Goal: Task Accomplishment & Management: Complete application form

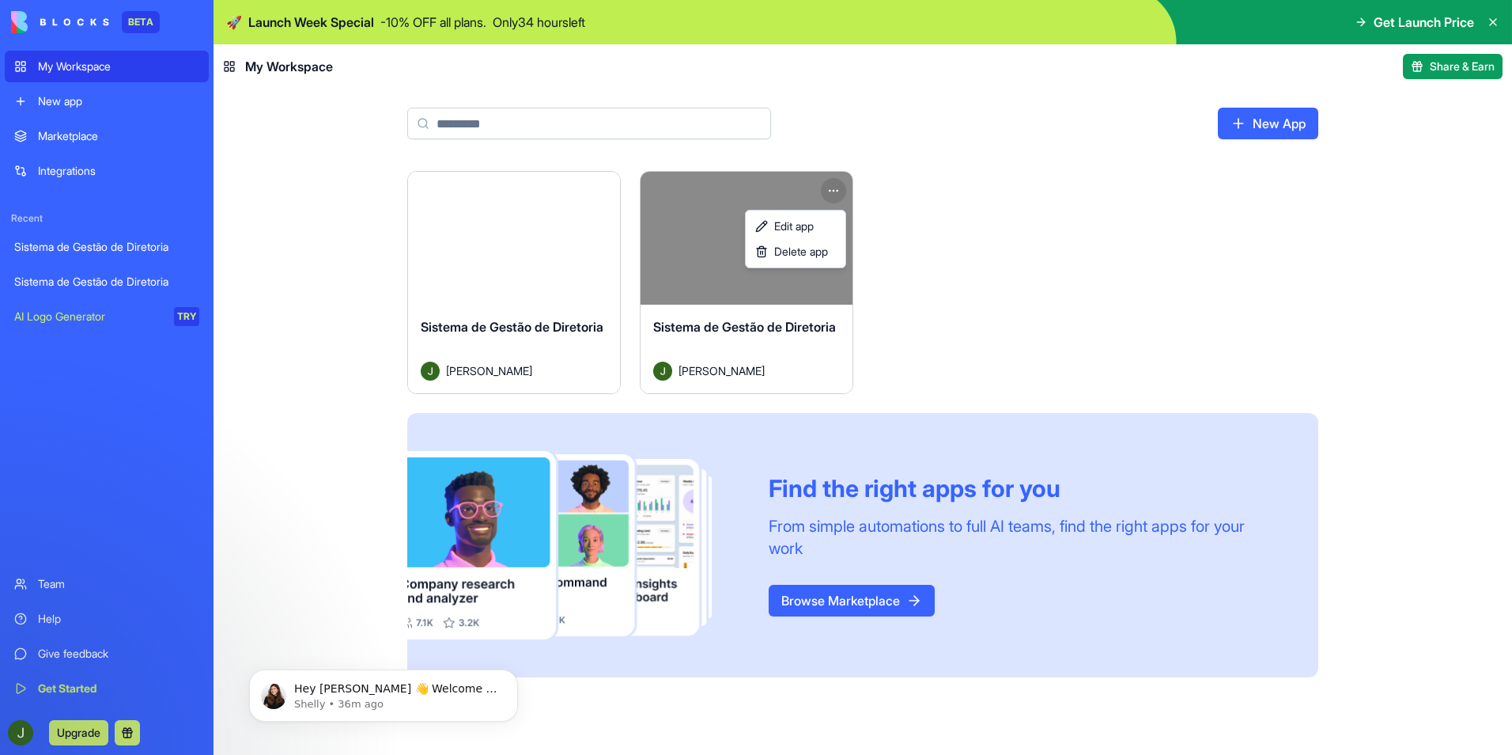
click at [840, 186] on html "BETA My Workspace New app Marketplace Integrations Recent Sistema de Gestão de …" at bounding box center [756, 377] width 1512 height 755
click at [810, 257] on span "Delete app" at bounding box center [801, 252] width 54 height 16
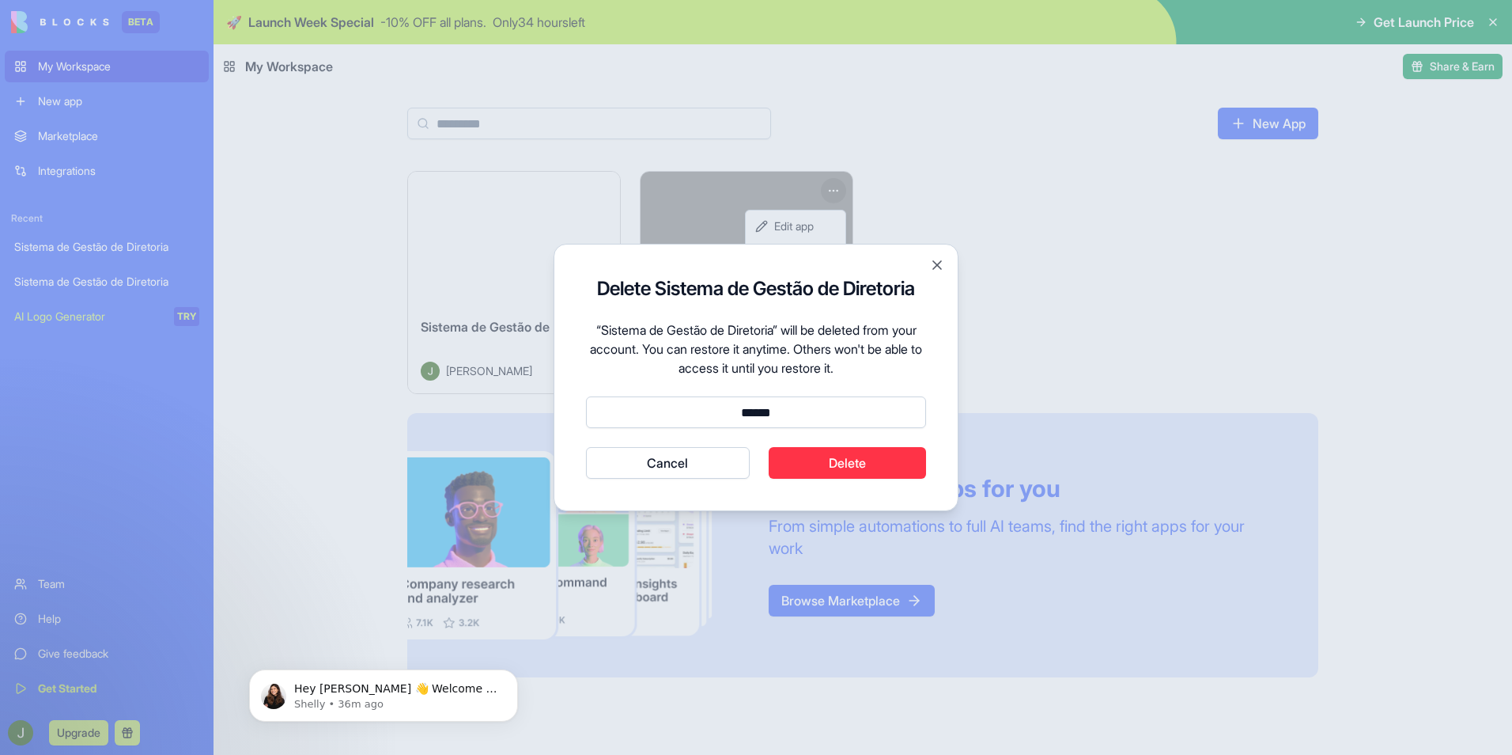
type input "******"
click at [831, 468] on button "Delete" at bounding box center [848, 463] width 158 height 32
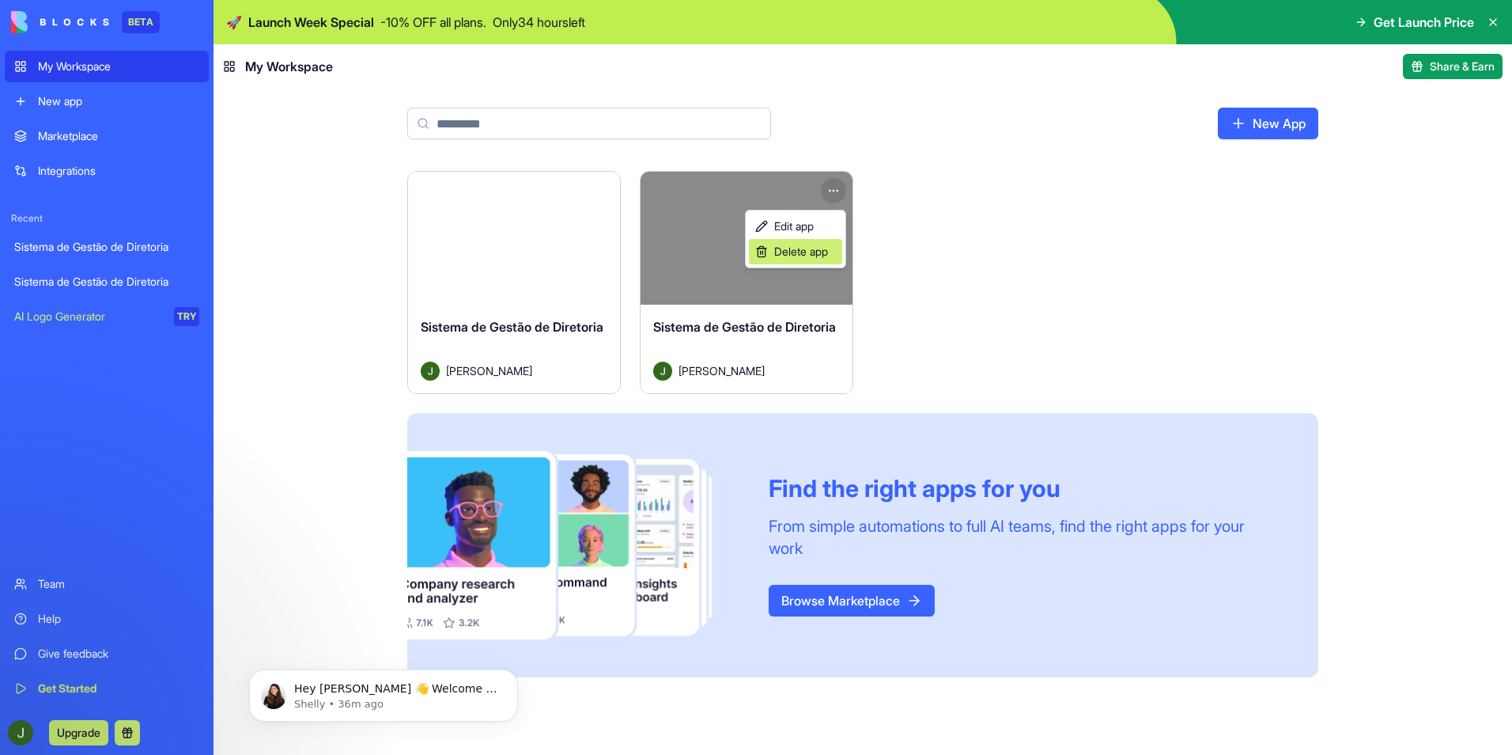
click at [821, 251] on span "Delete app" at bounding box center [801, 252] width 54 height 16
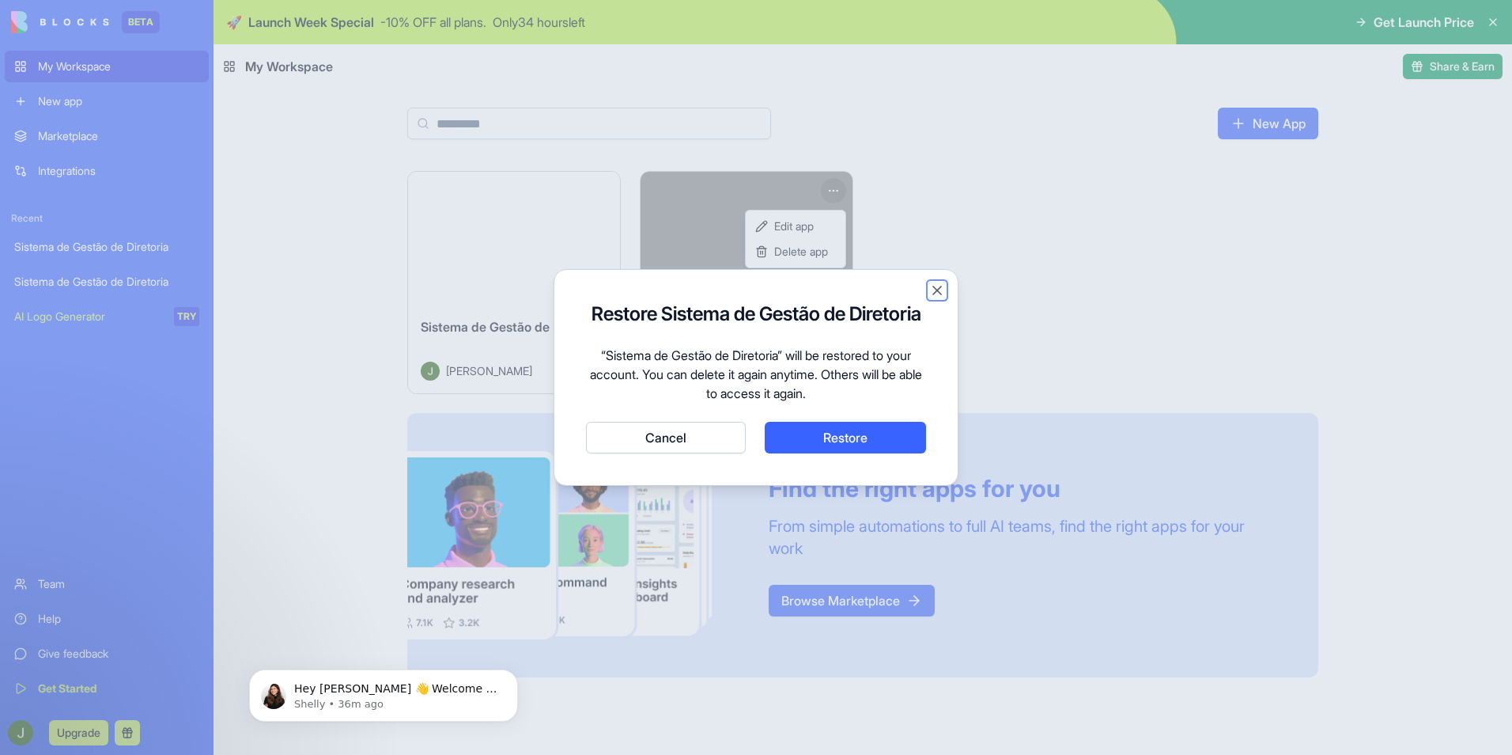
click at [938, 286] on button "Close" at bounding box center [937, 290] width 16 height 16
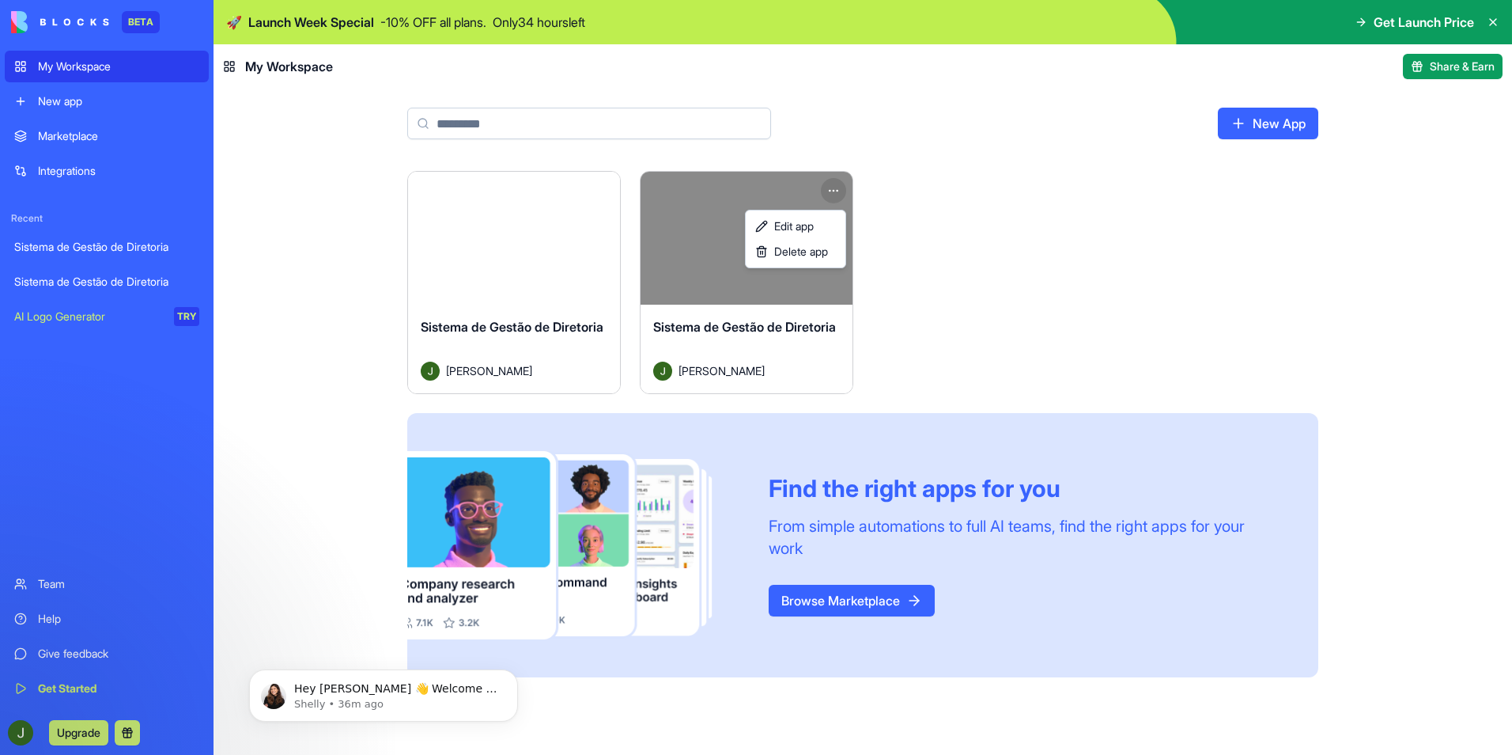
click at [956, 274] on html "BETA My Workspace New app Marketplace Integrations Recent Sistema de Gestão de …" at bounding box center [756, 377] width 1512 height 755
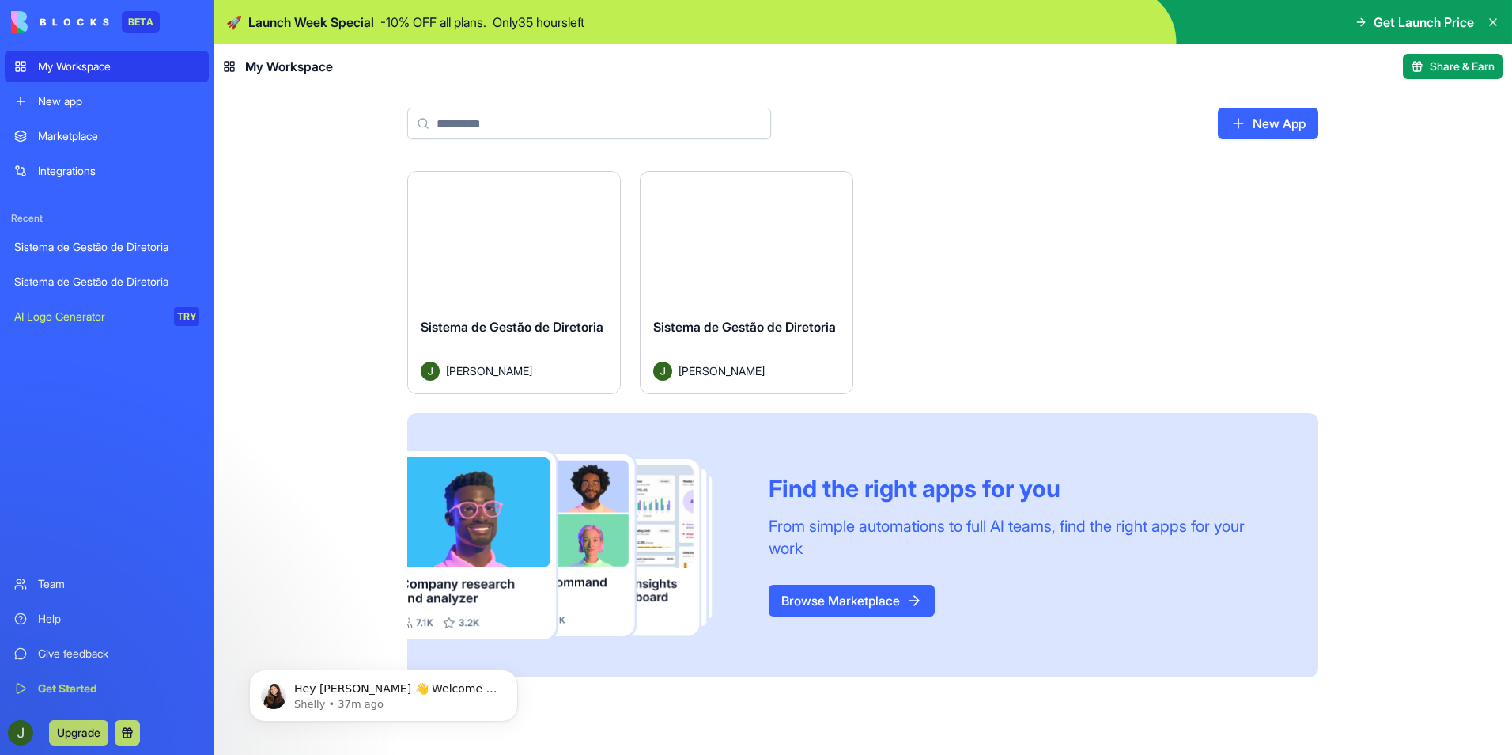
click at [74, 172] on div "Integrations" at bounding box center [118, 171] width 161 height 16
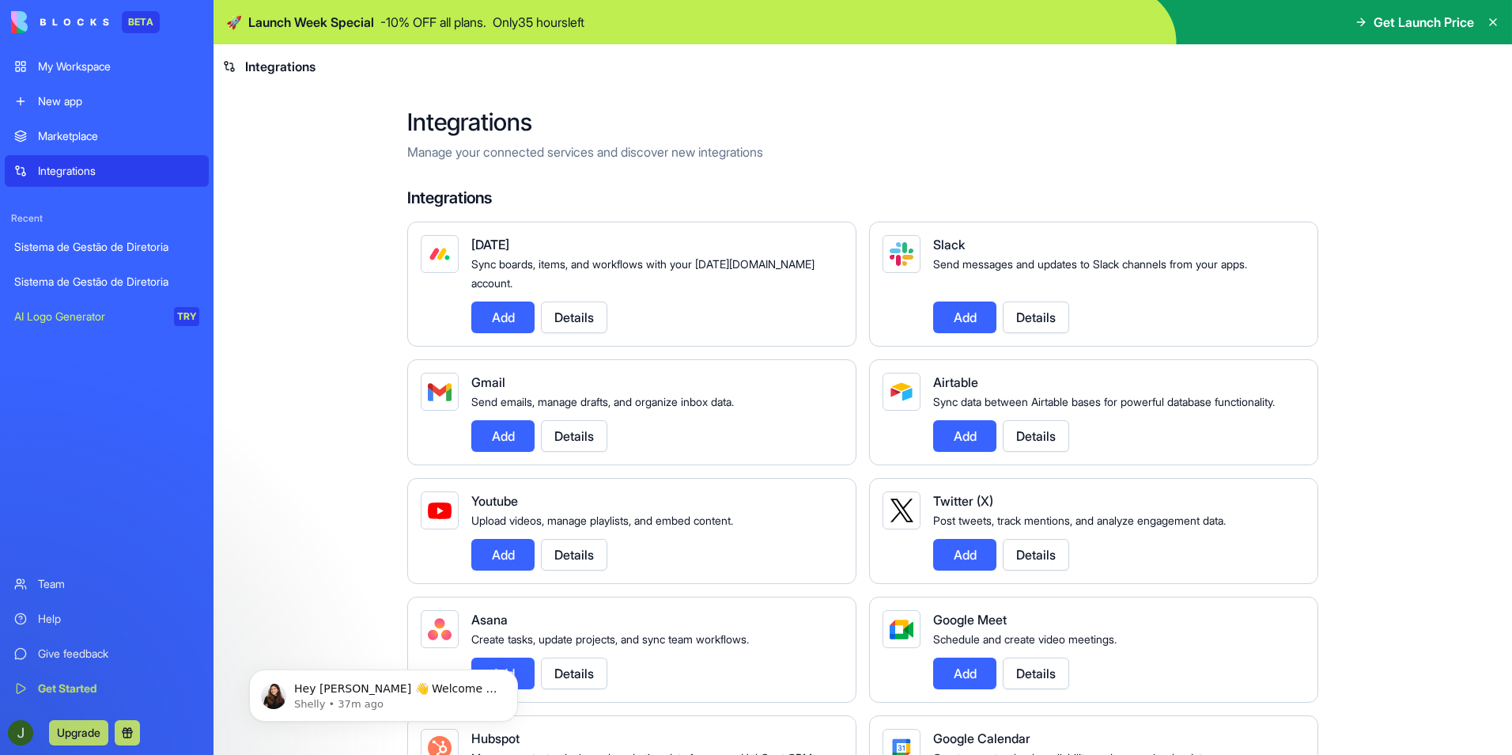
click at [92, 131] on div "Marketplace" at bounding box center [118, 136] width 161 height 16
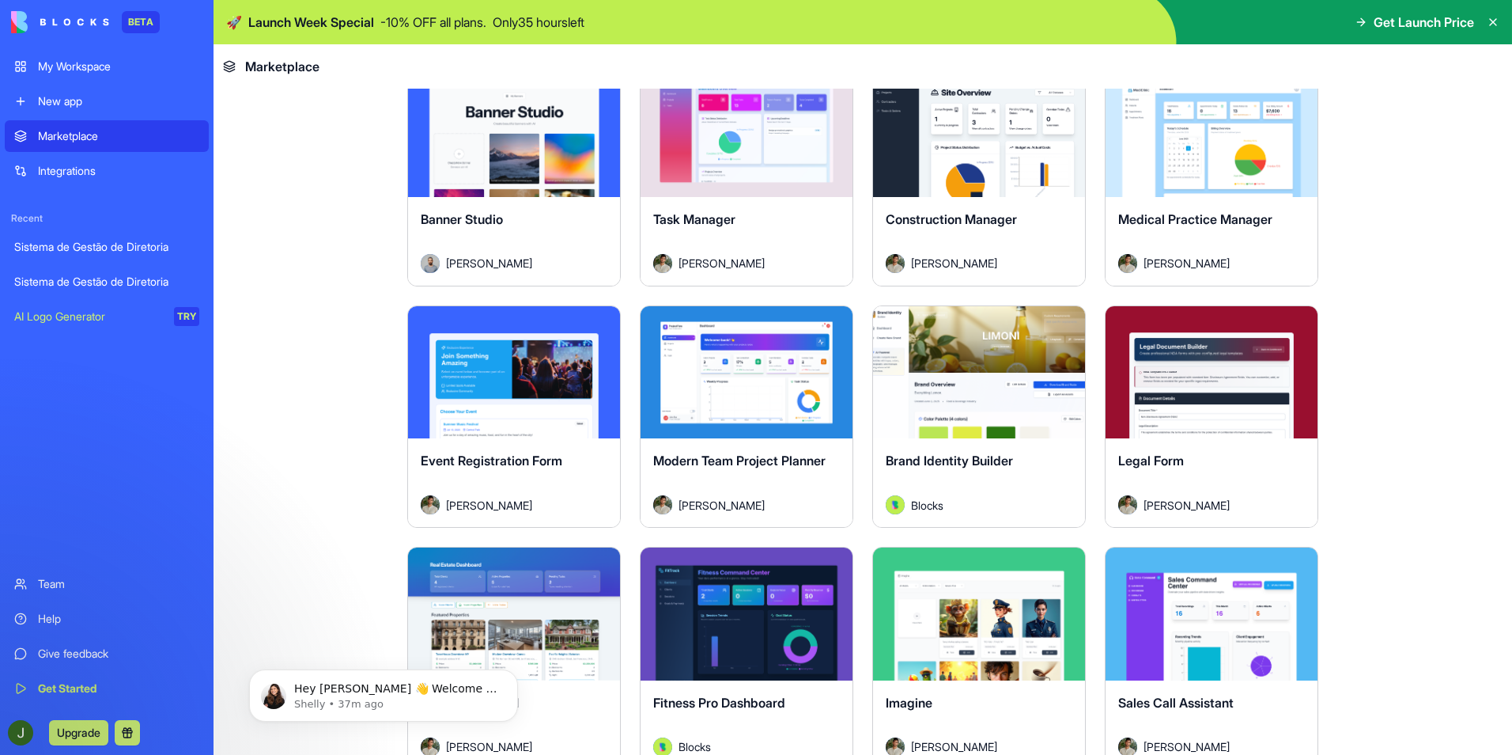
scroll to position [2769, 0]
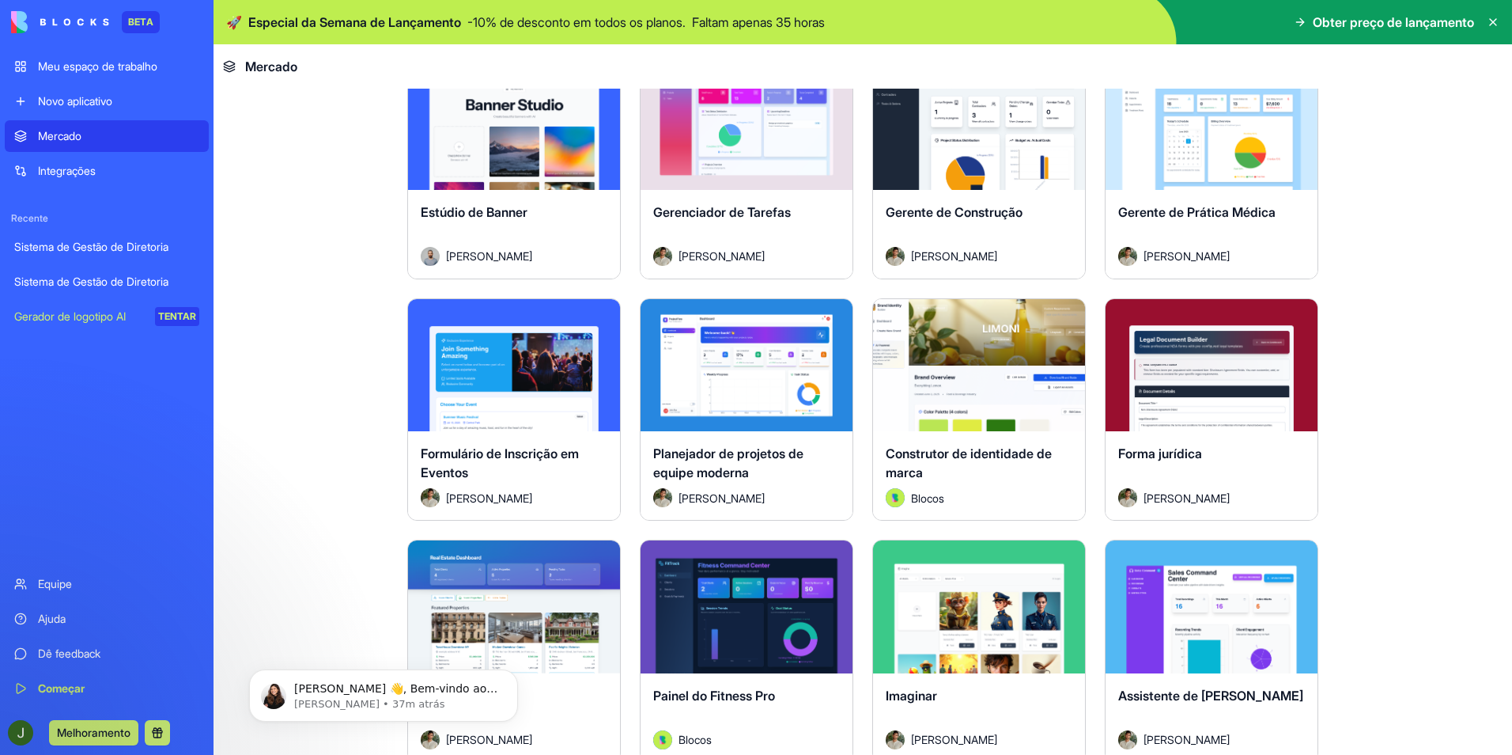
click at [734, 362] on button "Explorar" at bounding box center [746, 365] width 123 height 32
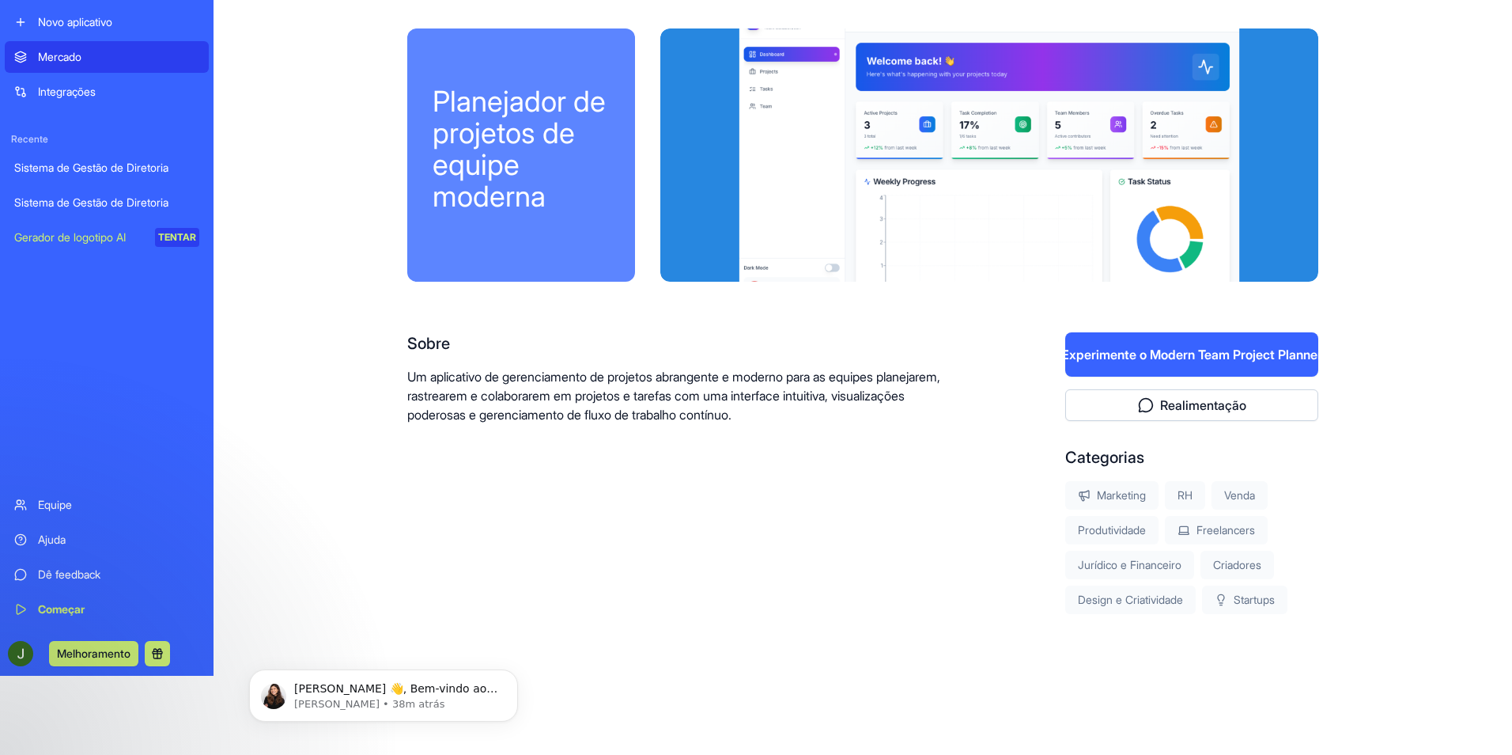
click at [1139, 354] on button "Experimente o Modern Team Project Planner" at bounding box center [1192, 354] width 253 height 44
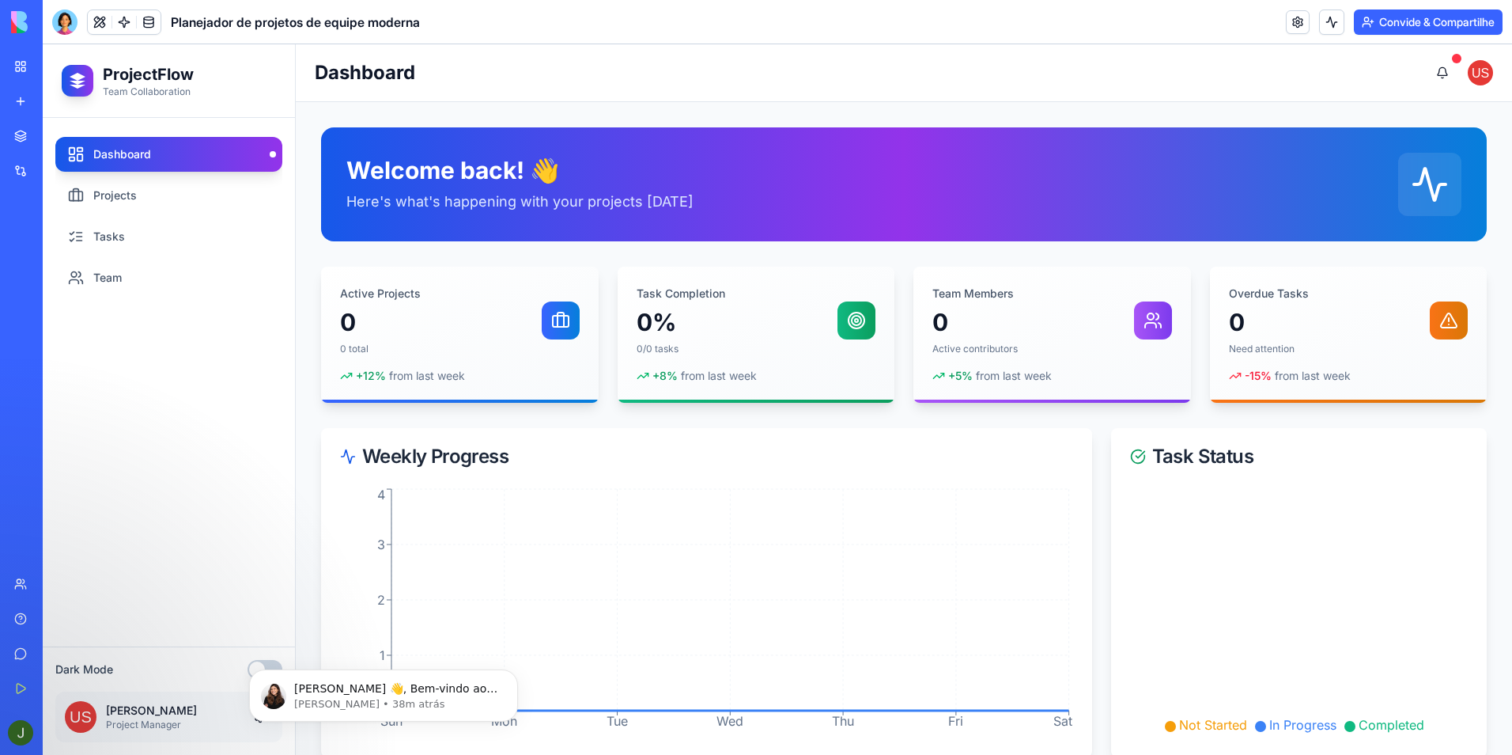
drag, startPoint x: 151, startPoint y: 409, endPoint x: 119, endPoint y: 430, distance: 38.4
click at [119, 430] on div "Dashboard Projects Tasks Team" at bounding box center [168, 382] width 227 height 490
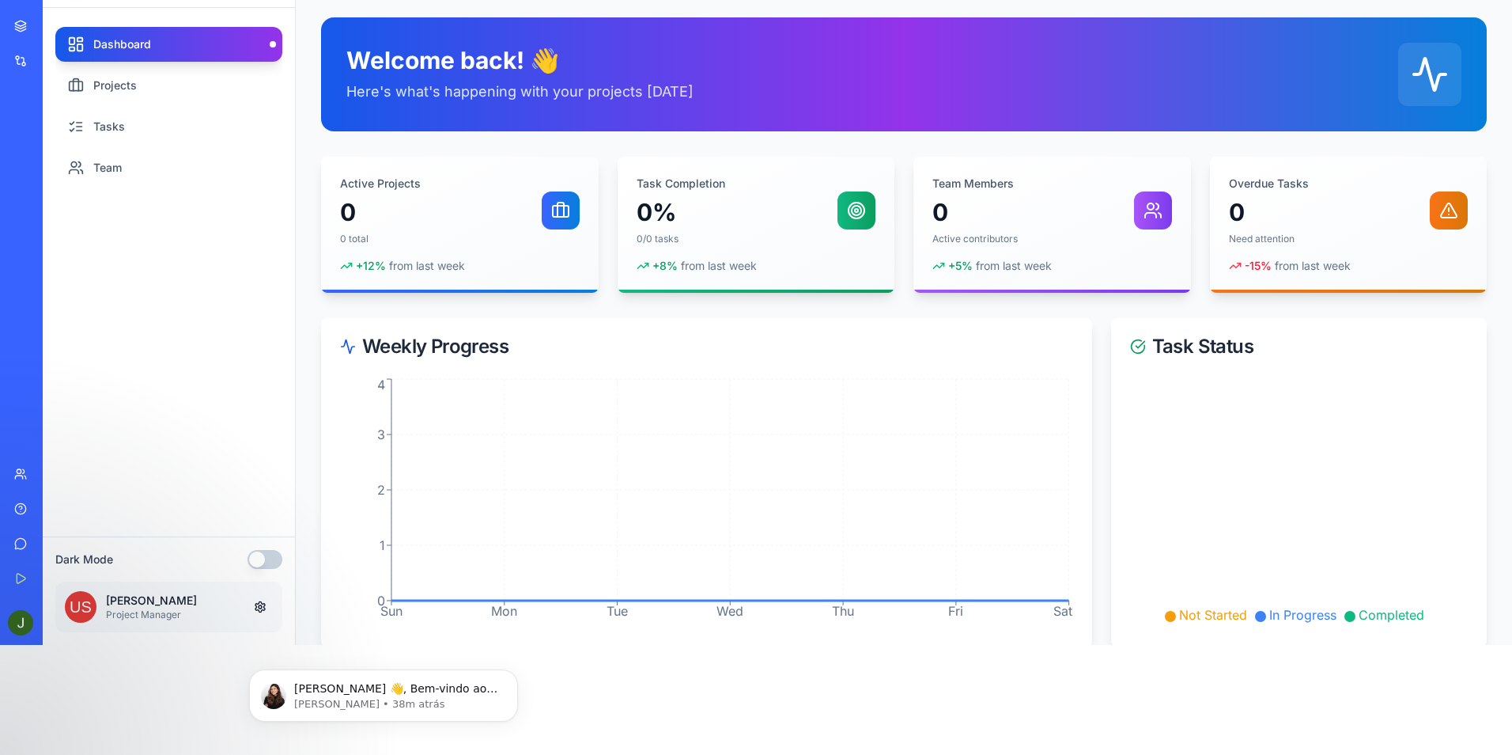
scroll to position [119, 0]
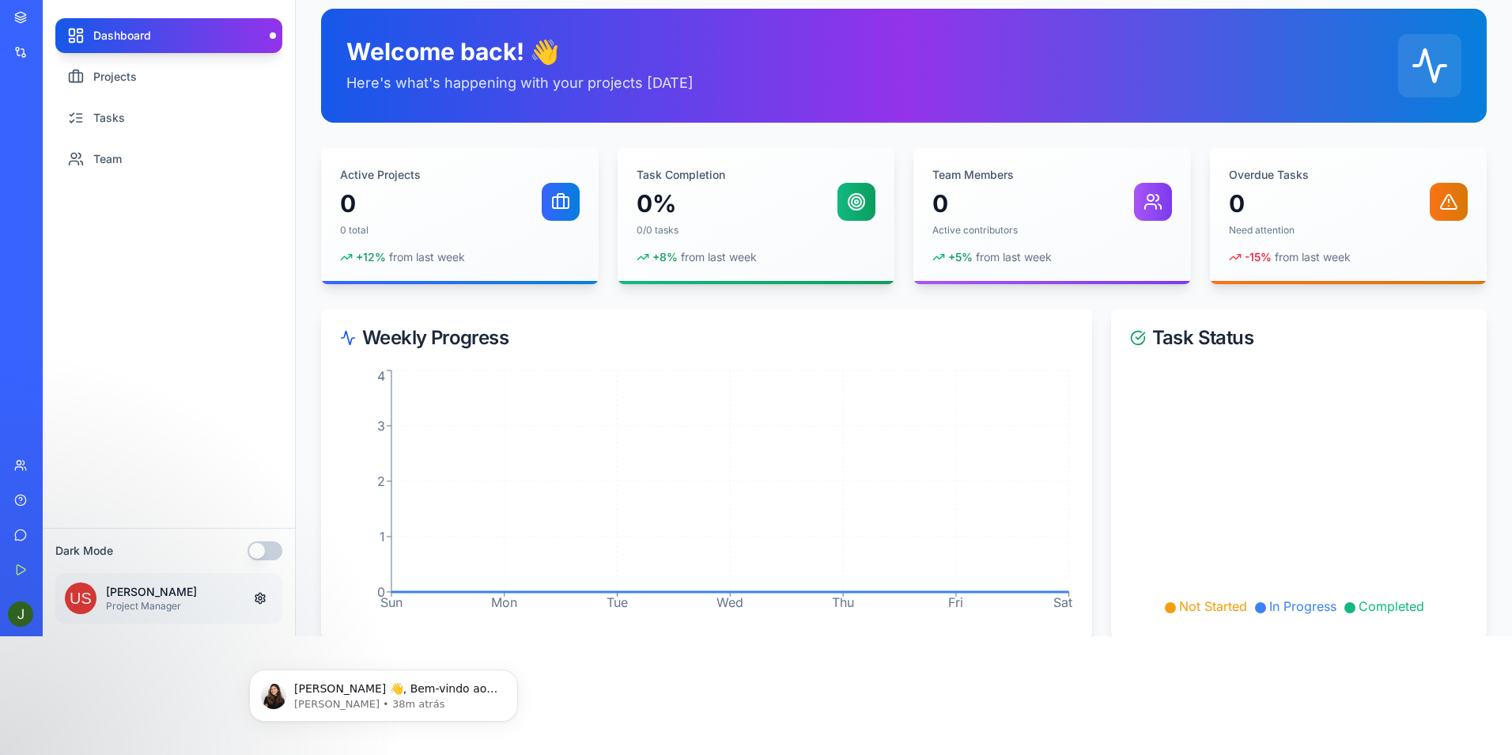
click at [277, 551] on button "button" at bounding box center [265, 550] width 35 height 19
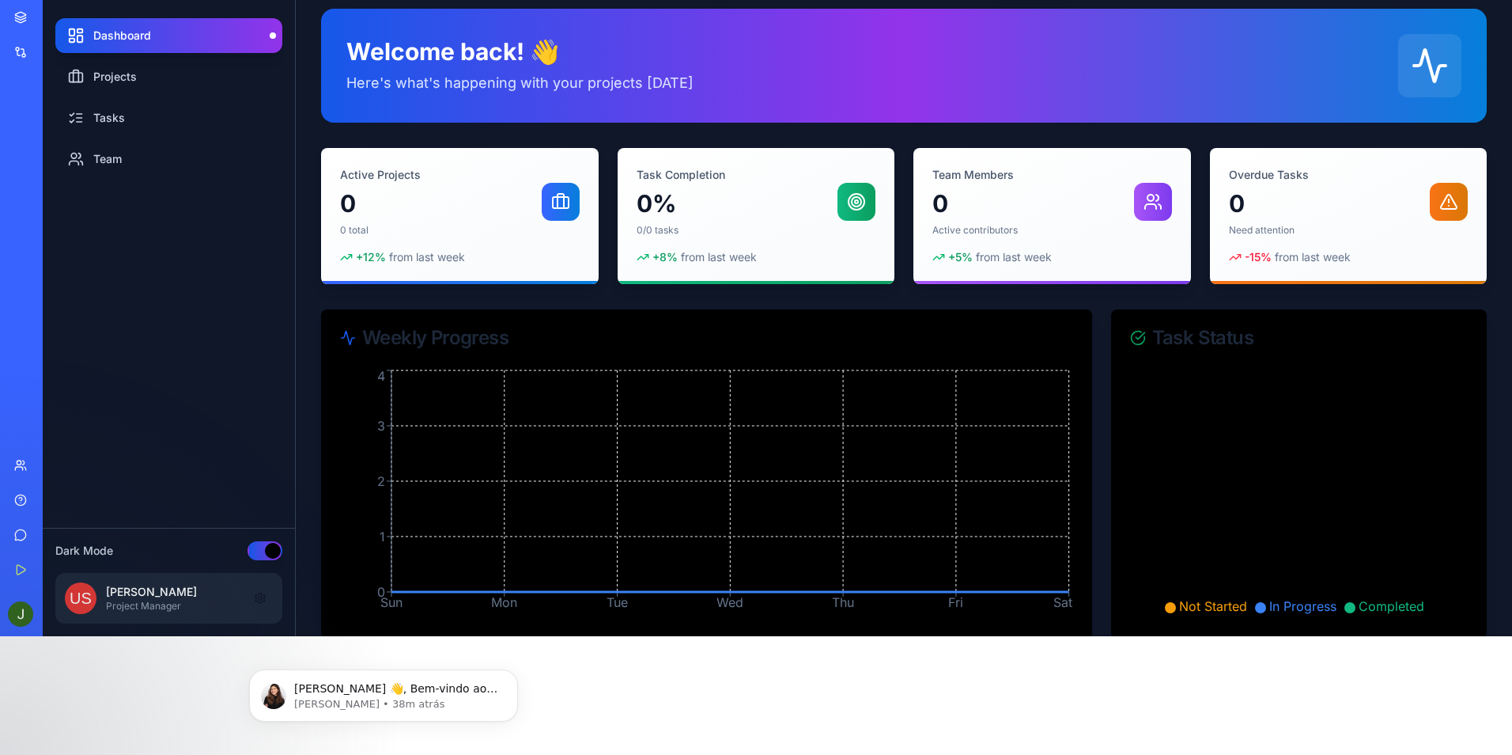
click at [257, 552] on button "button" at bounding box center [265, 550] width 35 height 19
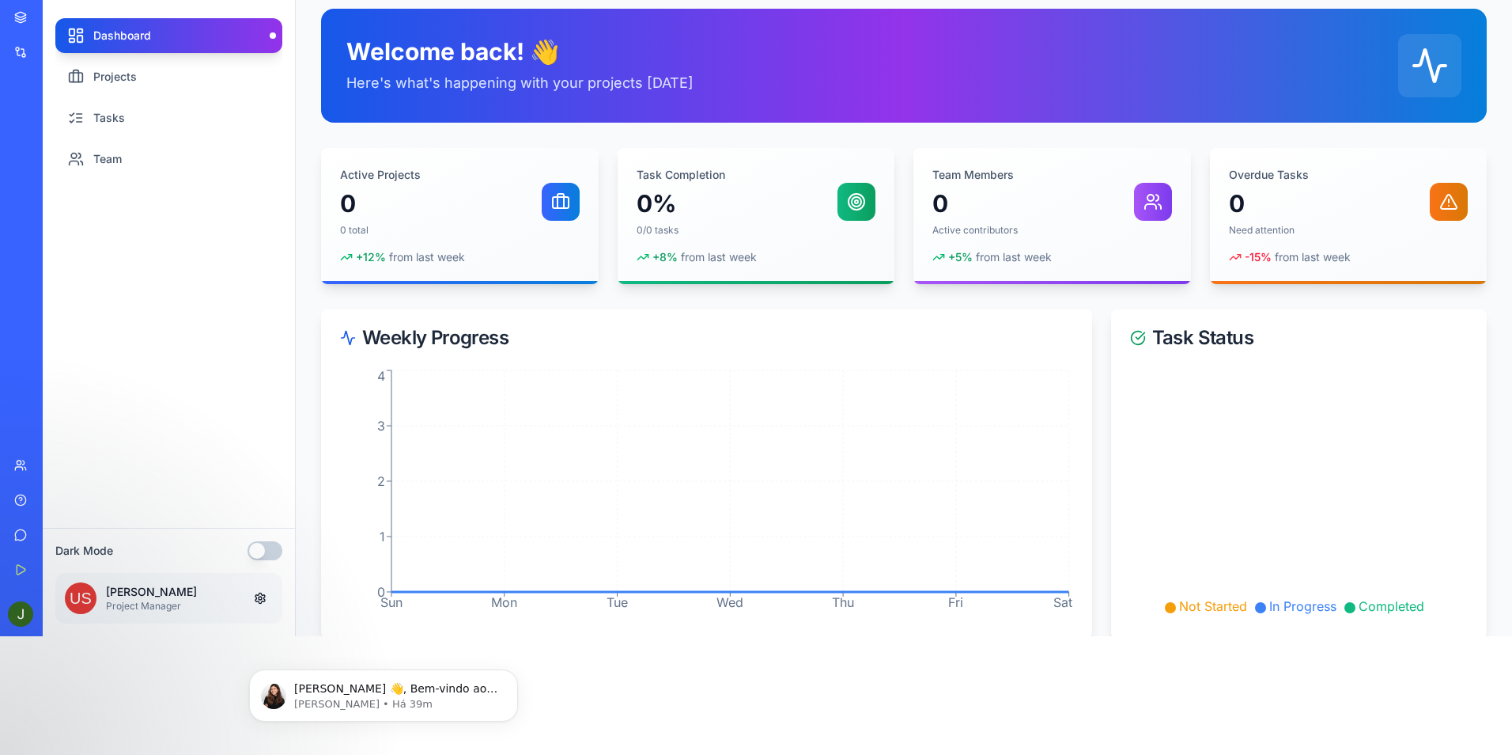
scroll to position [0, 0]
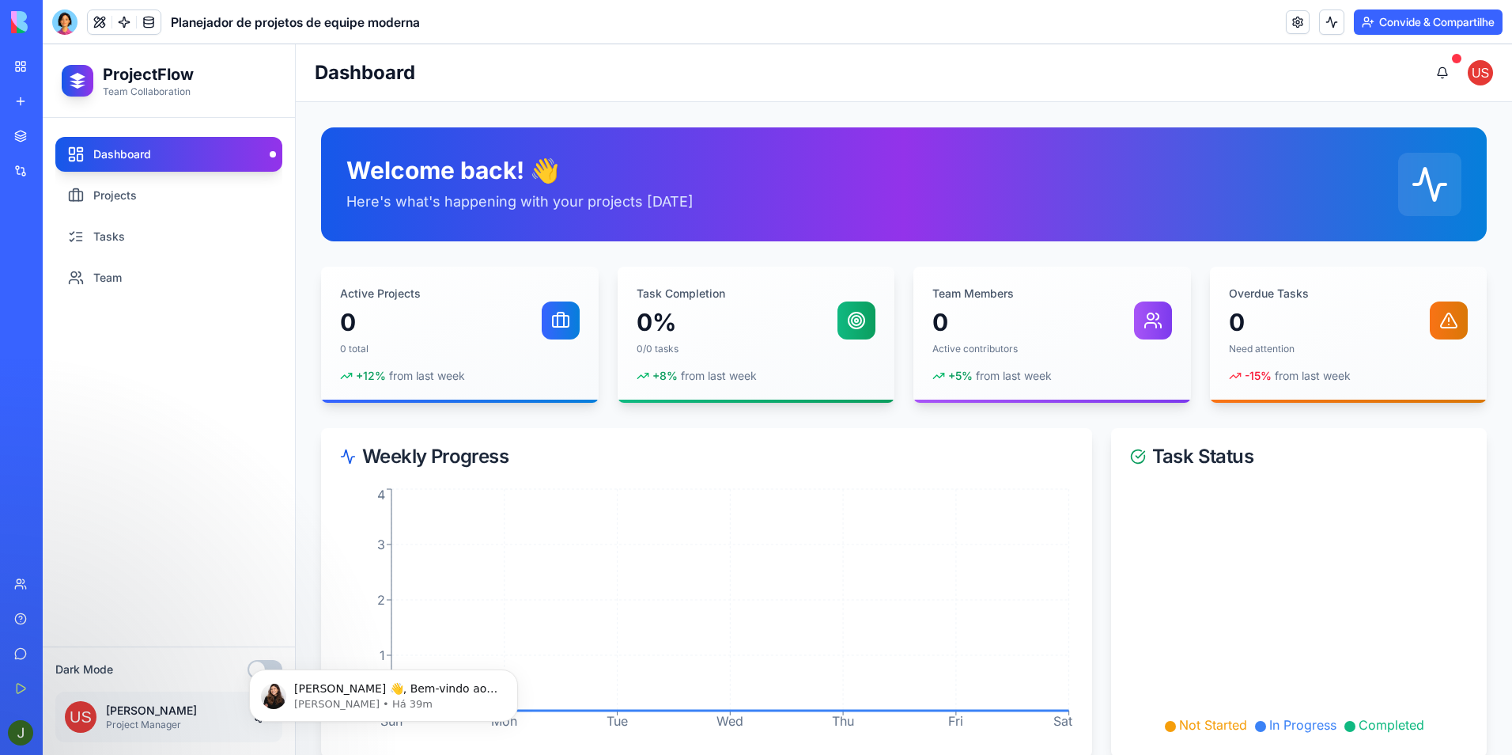
click at [1482, 69] on img at bounding box center [1480, 72] width 25 height 25
click at [1482, 70] on img at bounding box center [1480, 72] width 25 height 25
click at [1453, 60] on span at bounding box center [1456, 58] width 9 height 9
click at [1446, 70] on button at bounding box center [1443, 73] width 32 height 32
click at [1444, 70] on button at bounding box center [1443, 73] width 32 height 32
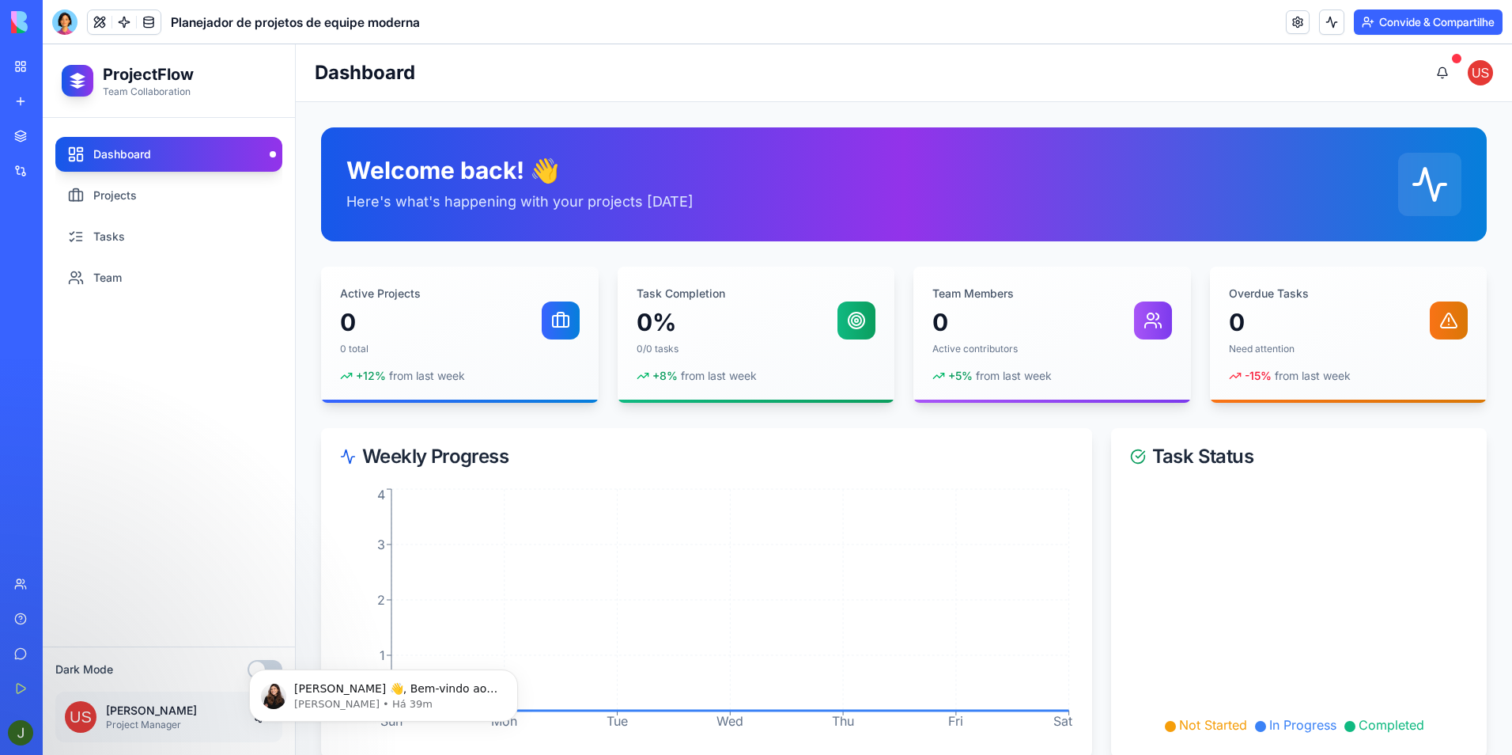
click at [1479, 70] on img at bounding box center [1480, 72] width 25 height 25
drag, startPoint x: 1479, startPoint y: 70, endPoint x: 1104, endPoint y: 58, distance: 376.0
click at [1104, 58] on div "Dashboard" at bounding box center [904, 73] width 1179 height 32
click at [17, 62] on link "Meu espaço de trabalho" at bounding box center [36, 67] width 63 height 32
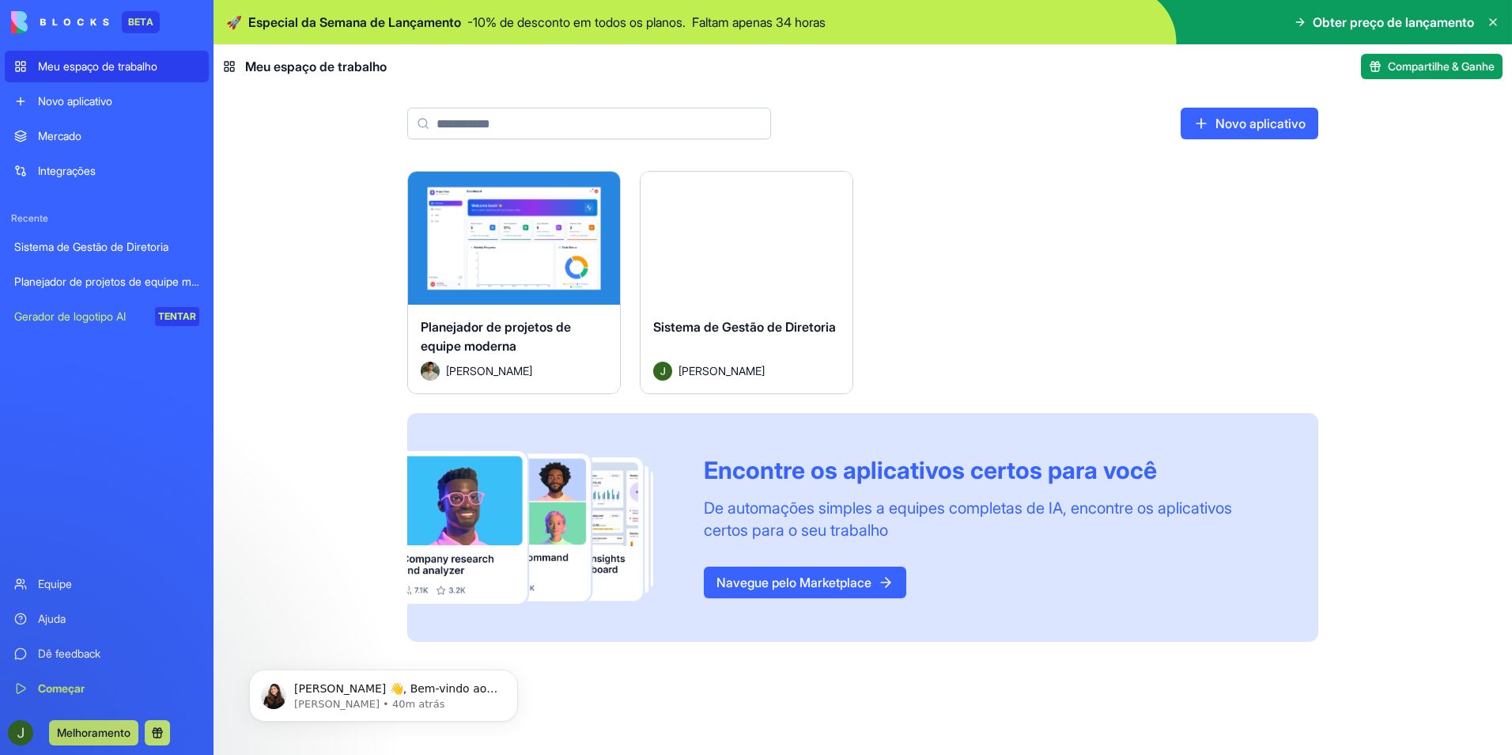
click at [17, 62] on link "Meu espaço de trabalho" at bounding box center [107, 67] width 204 height 32
click at [292, 148] on main "Novo aplicativo Lançar Planejador de projetos de equipe moderna [PERSON_NAME] L…" at bounding box center [863, 422] width 1299 height 666
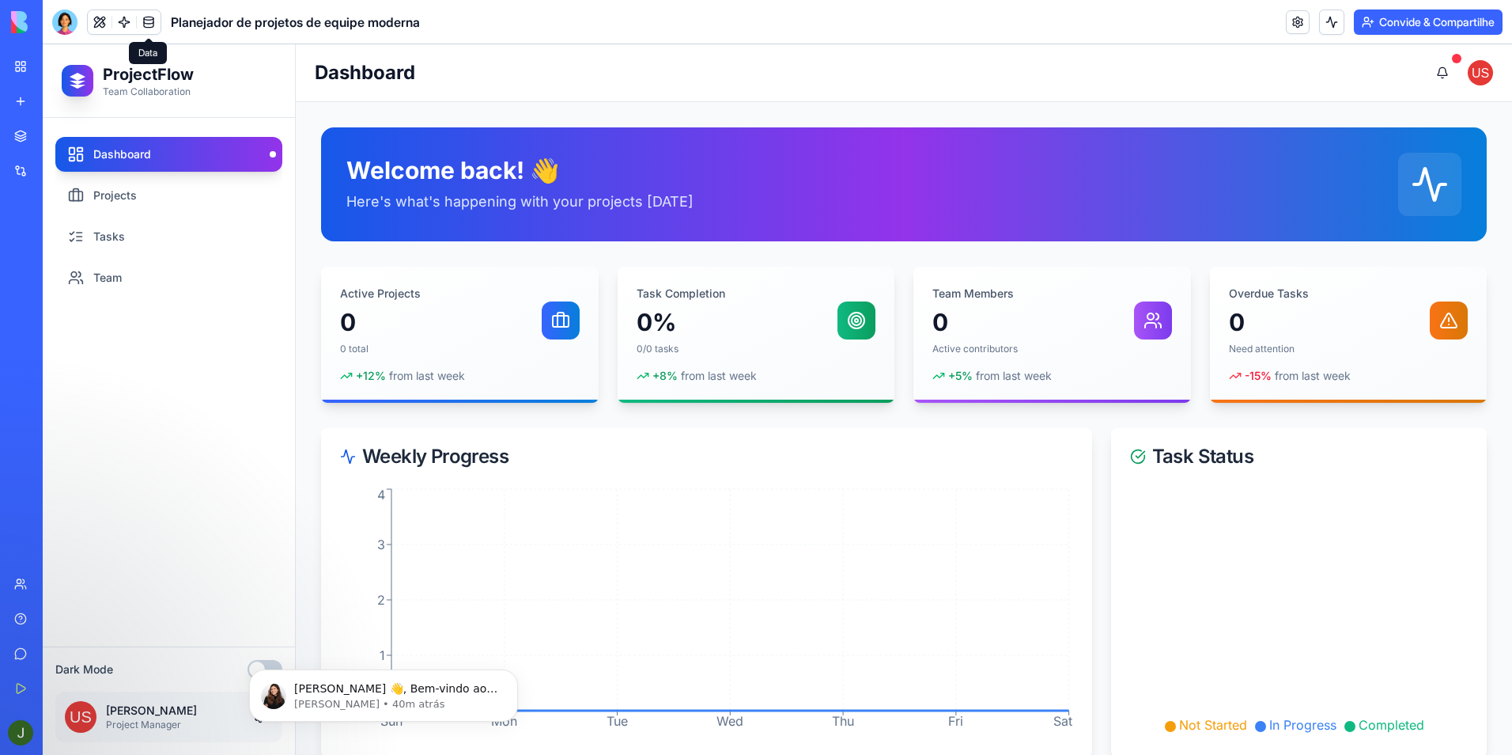
click at [173, 75] on h1 "ProjectFlow" at bounding box center [148, 74] width 91 height 22
click at [103, 191] on link "Projects" at bounding box center [168, 195] width 227 height 35
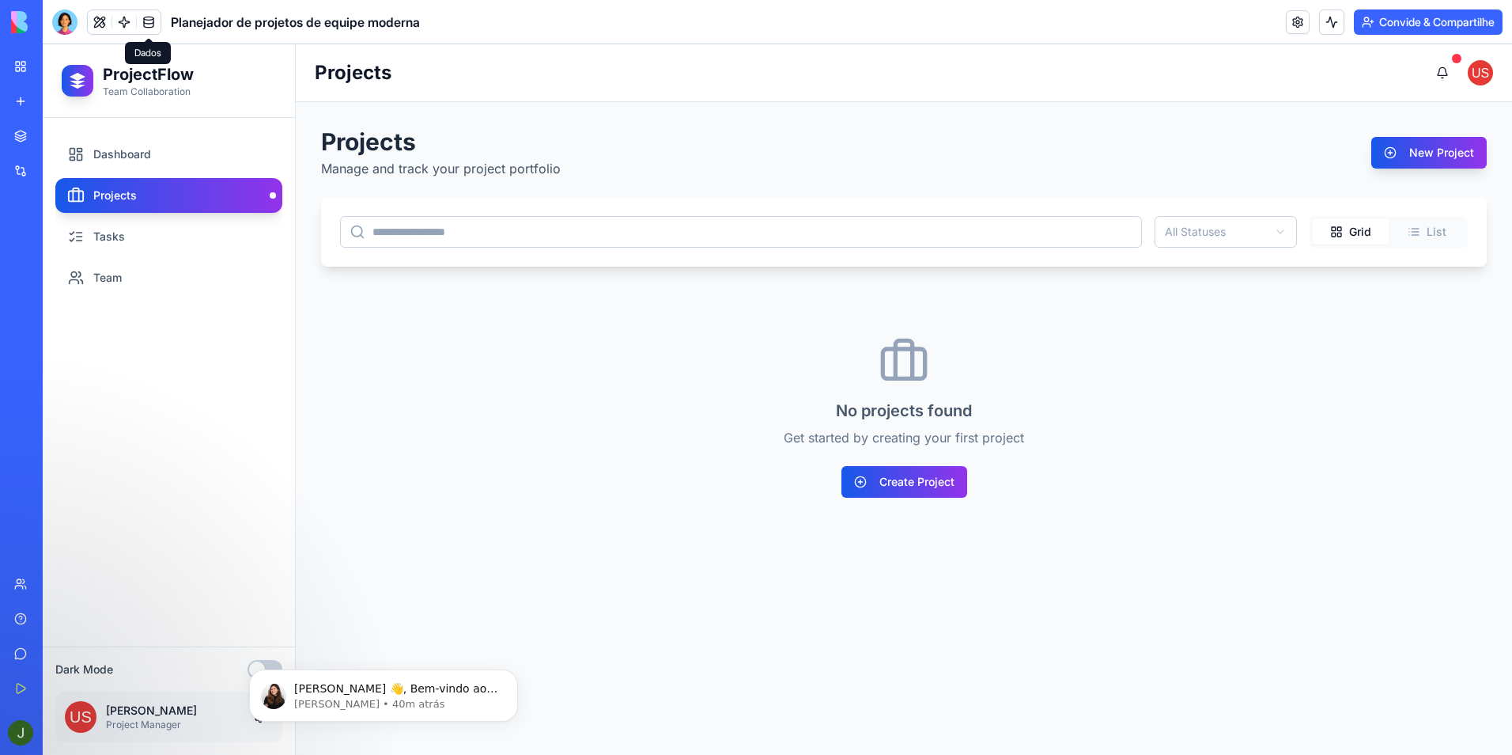
click at [464, 235] on input at bounding box center [741, 232] width 802 height 32
click at [926, 483] on button "Create Project" at bounding box center [905, 482] width 126 height 32
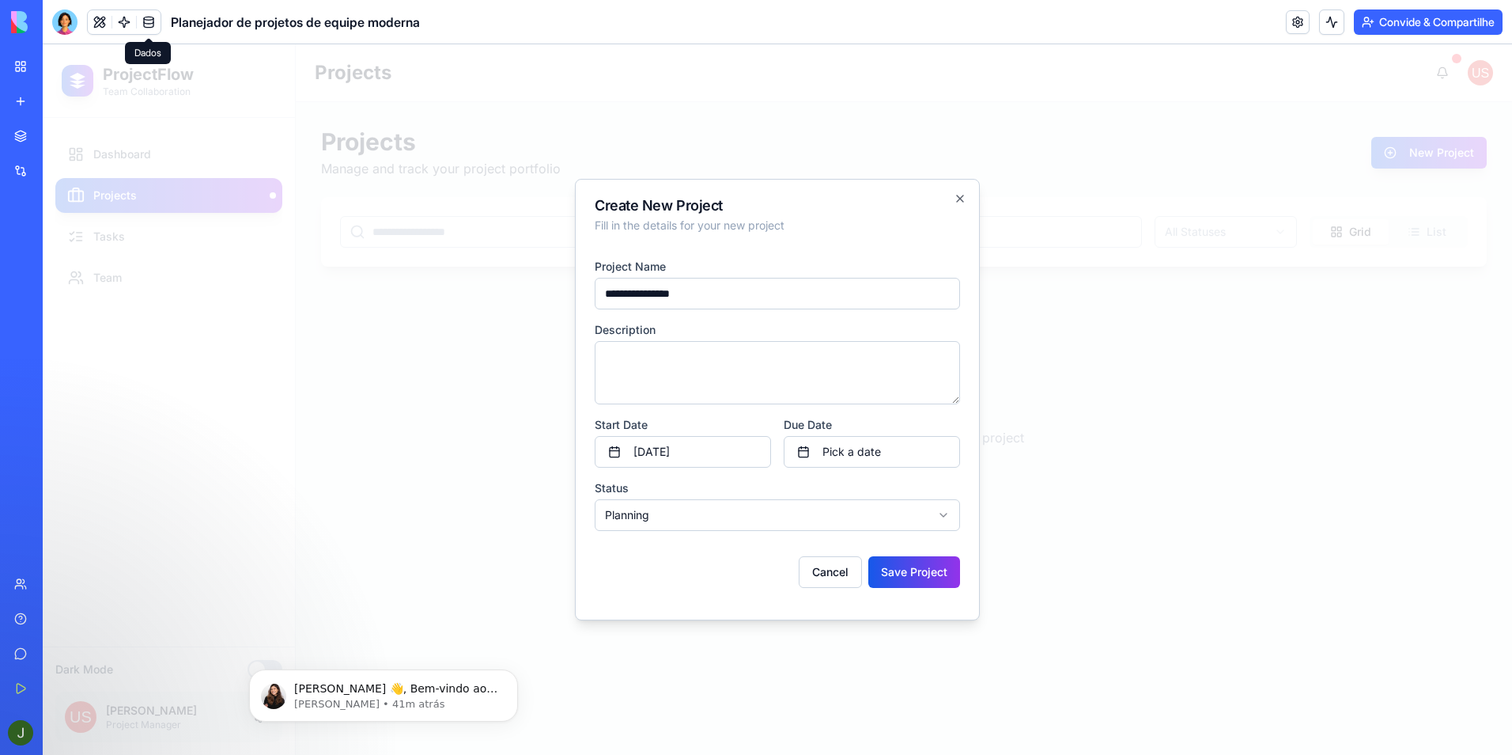
type input "**********"
click at [683, 380] on textarea at bounding box center [777, 372] width 365 height 63
type textarea "**********"
click at [924, 576] on button "Save Project" at bounding box center [915, 572] width 92 height 32
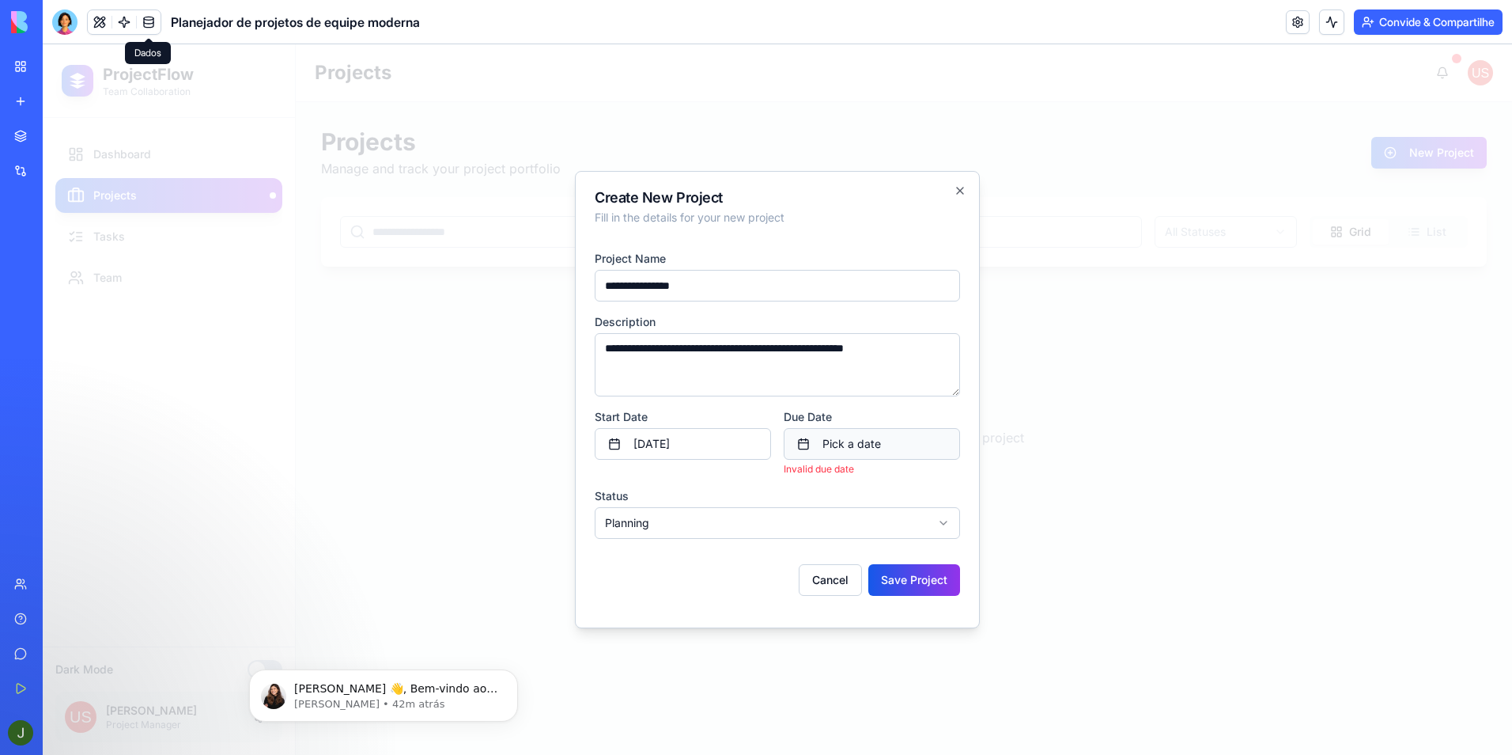
click at [865, 443] on button "Pick a date" at bounding box center [872, 444] width 176 height 32
click at [818, 643] on button "22" at bounding box center [815, 646] width 28 height 28
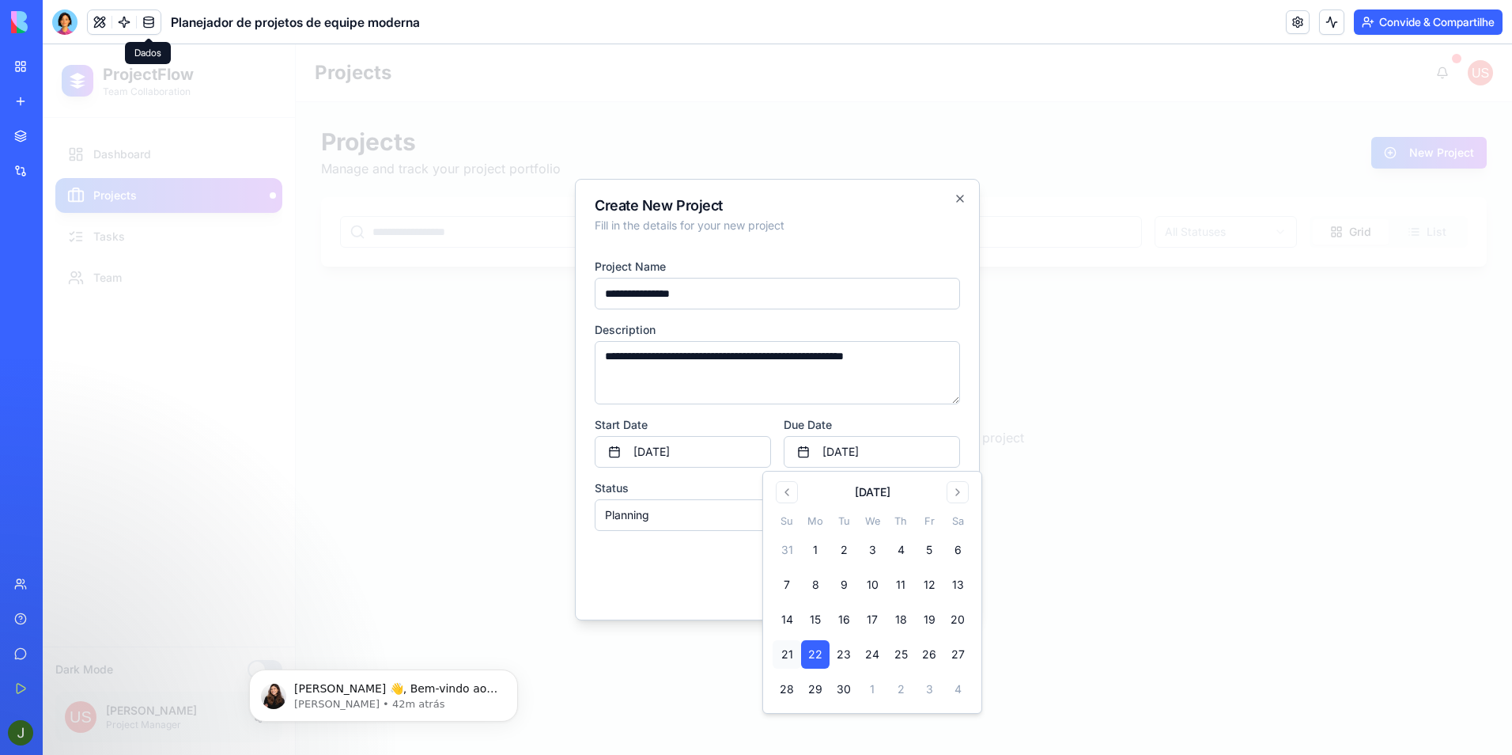
click at [801, 640] on button "22" at bounding box center [815, 654] width 28 height 28
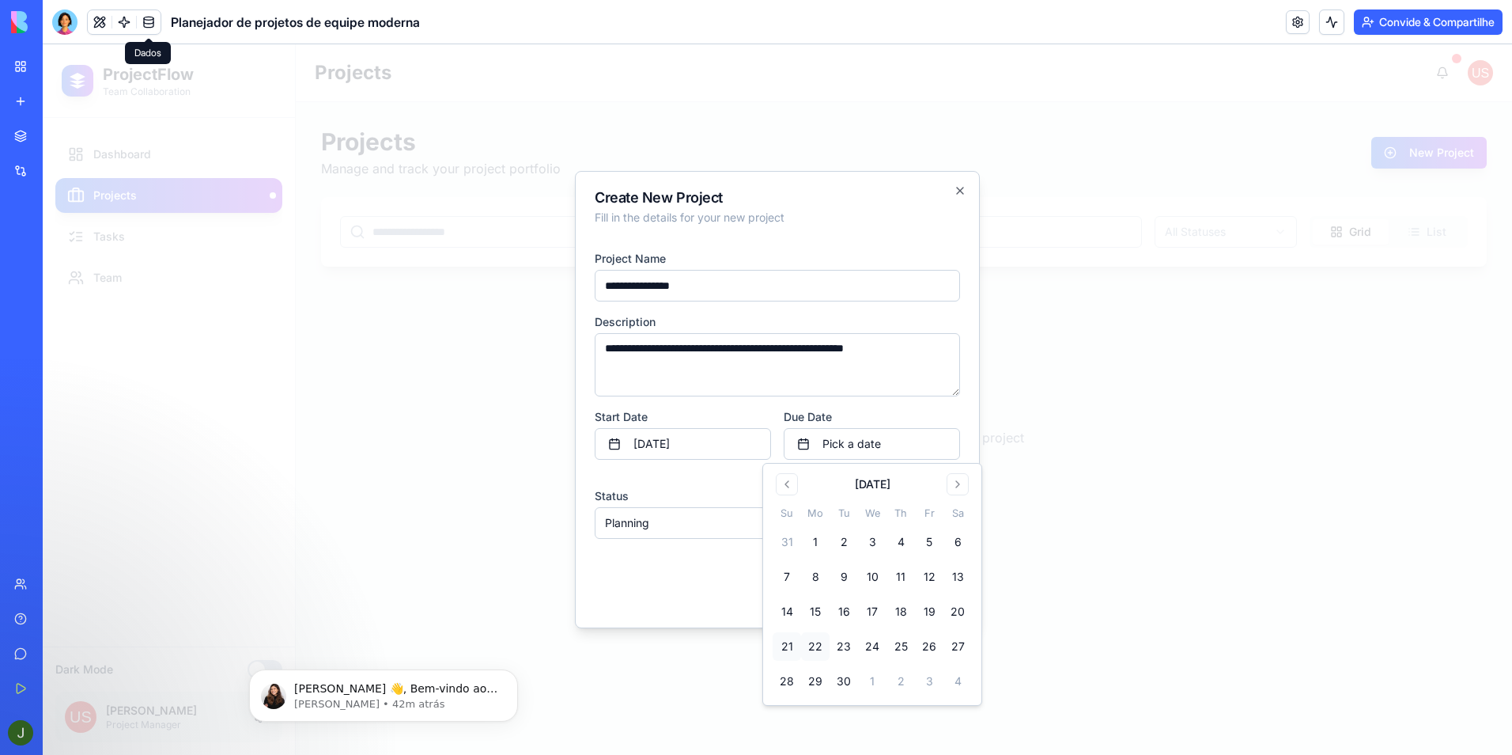
click at [816, 643] on button "22" at bounding box center [815, 646] width 28 height 28
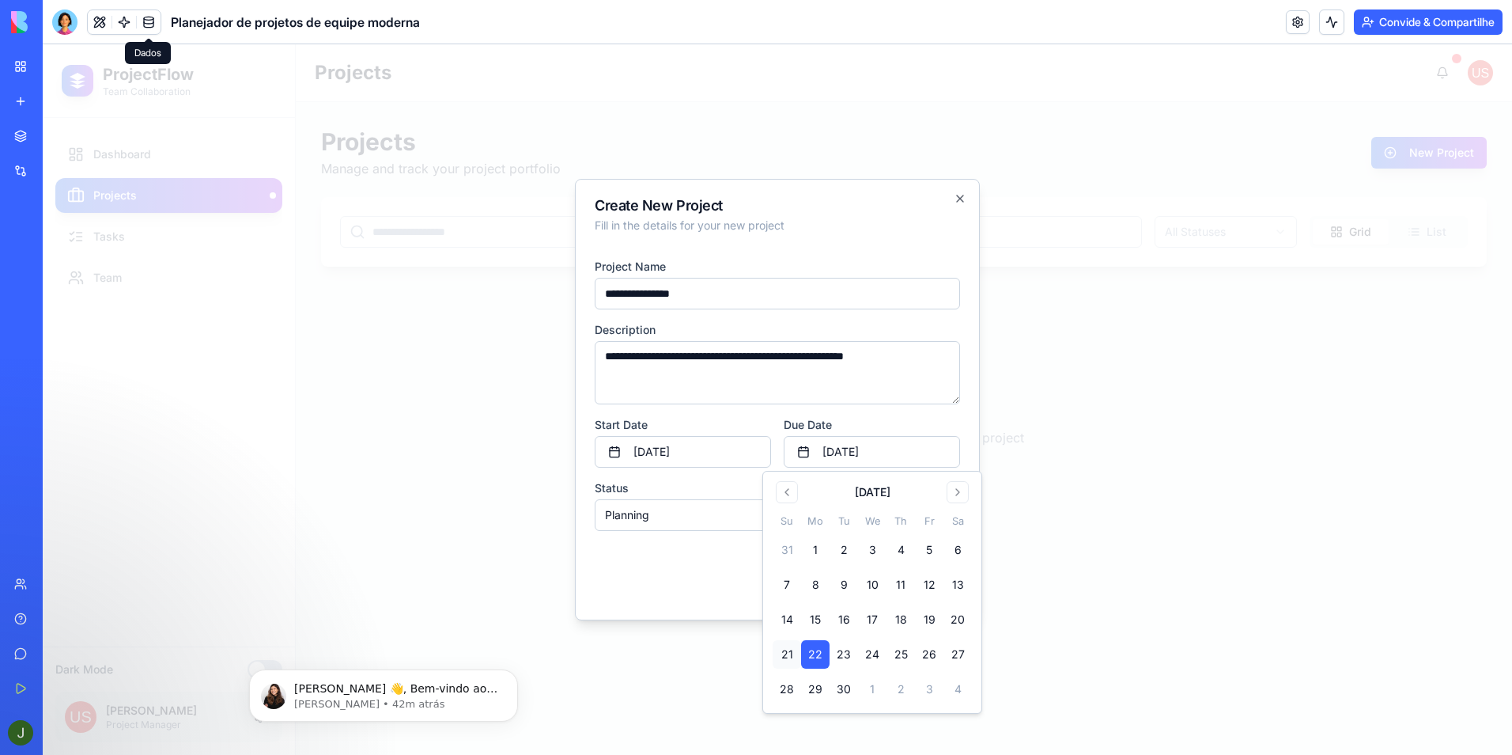
click at [675, 577] on div "Cancel Save Project" at bounding box center [777, 565] width 365 height 44
click at [688, 517] on body "**********" at bounding box center [778, 399] width 1470 height 710
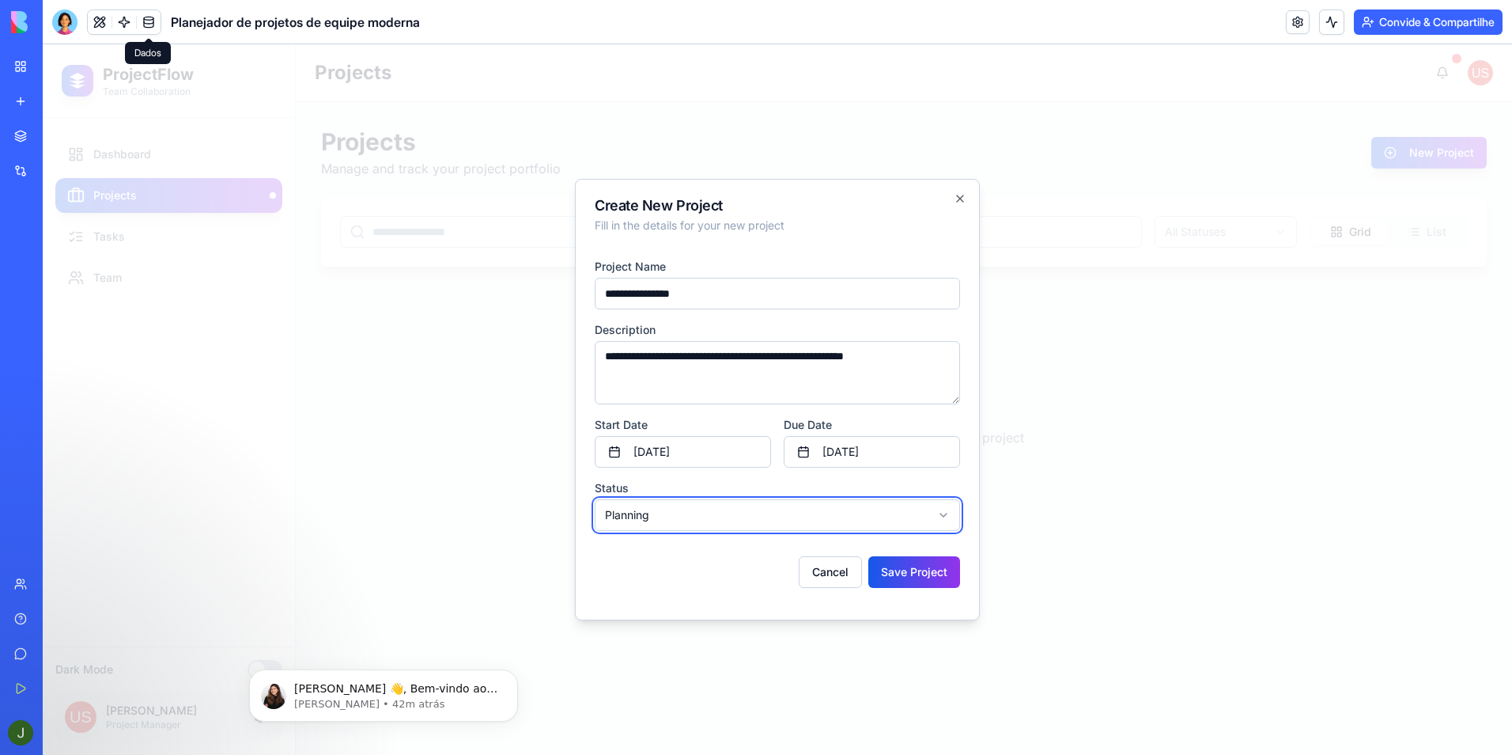
click at [688, 517] on body "**********" at bounding box center [778, 399] width 1470 height 710
click at [926, 578] on button "Save Project" at bounding box center [915, 572] width 92 height 32
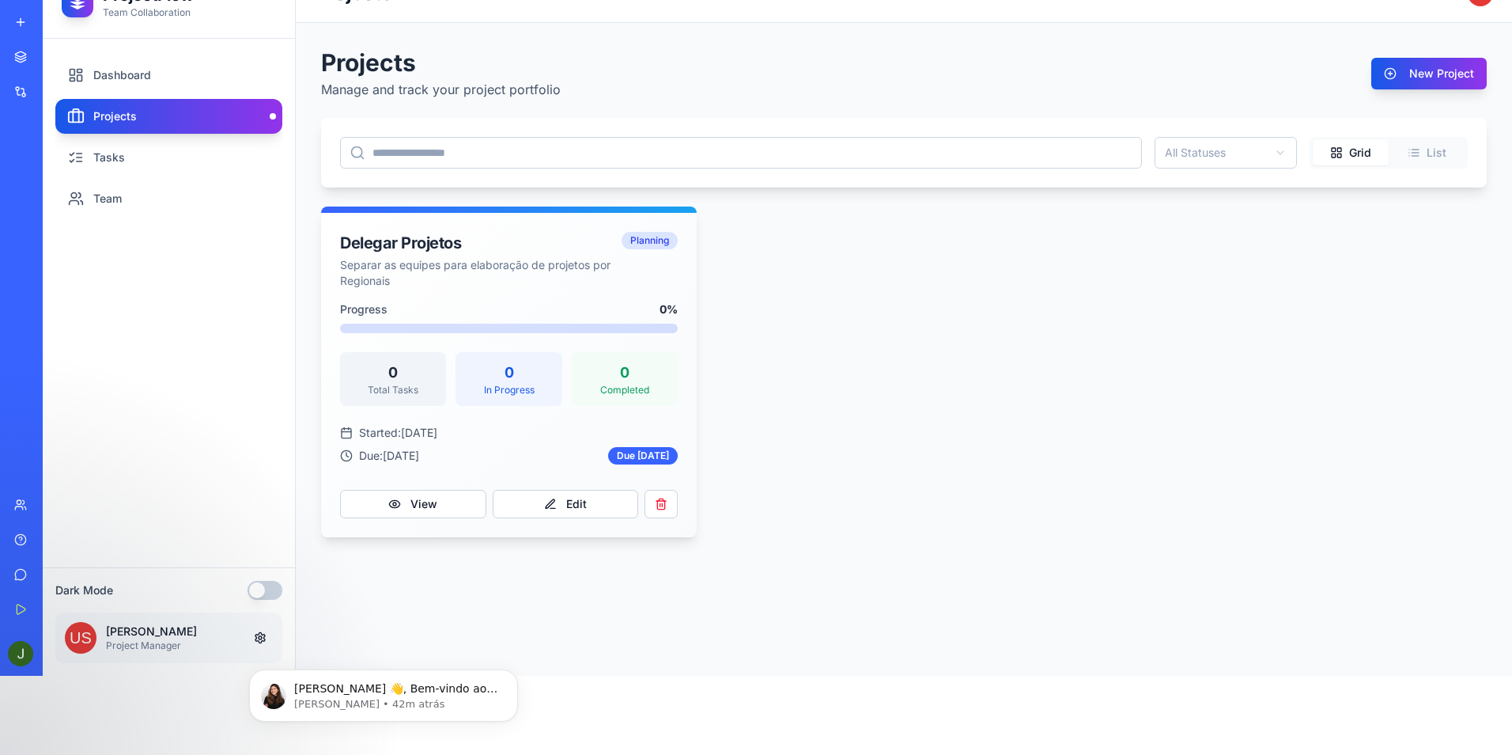
scroll to position [119, 0]
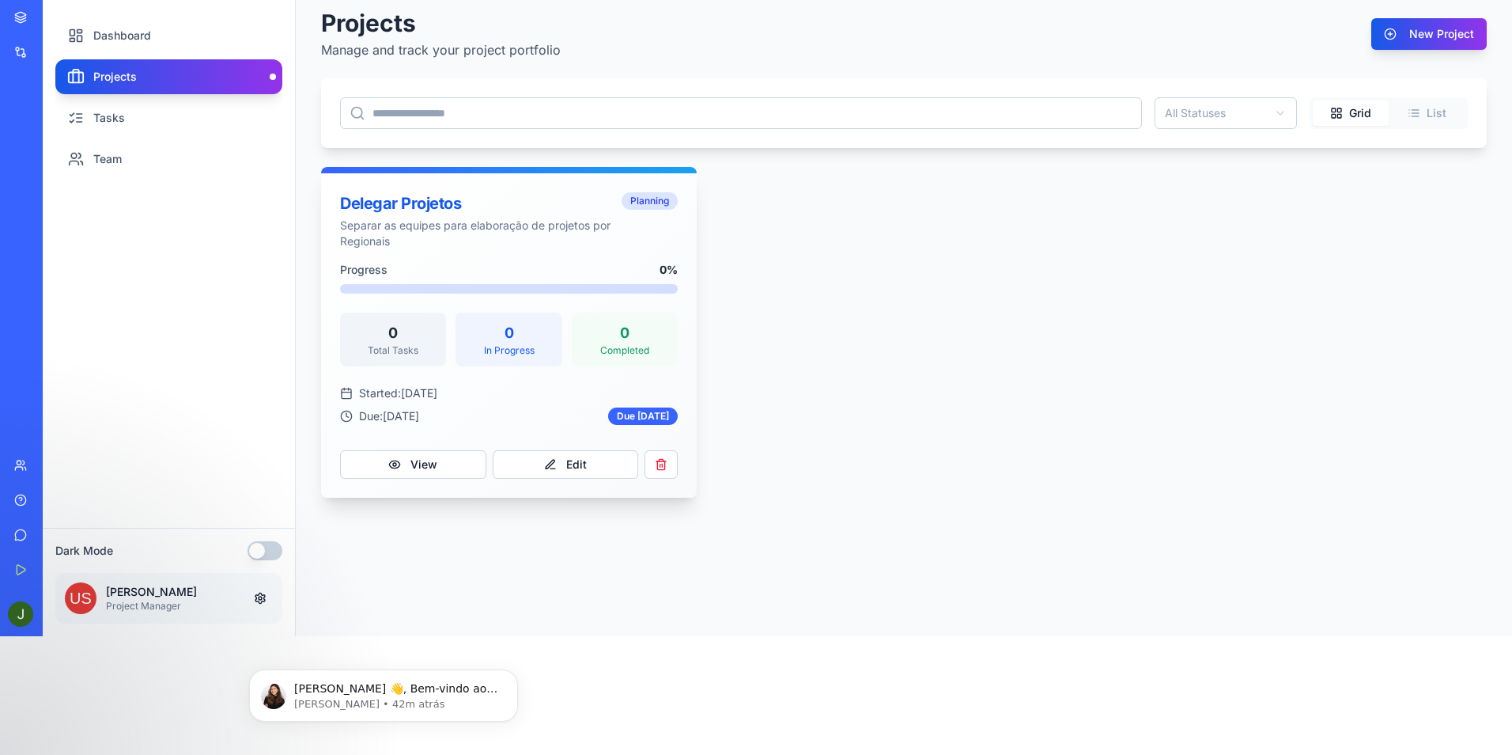
click at [411, 336] on div "0" at bounding box center [393, 333] width 87 height 22
click at [517, 342] on div "0" at bounding box center [508, 333] width 87 height 22
click at [435, 459] on button "View" at bounding box center [413, 464] width 146 height 28
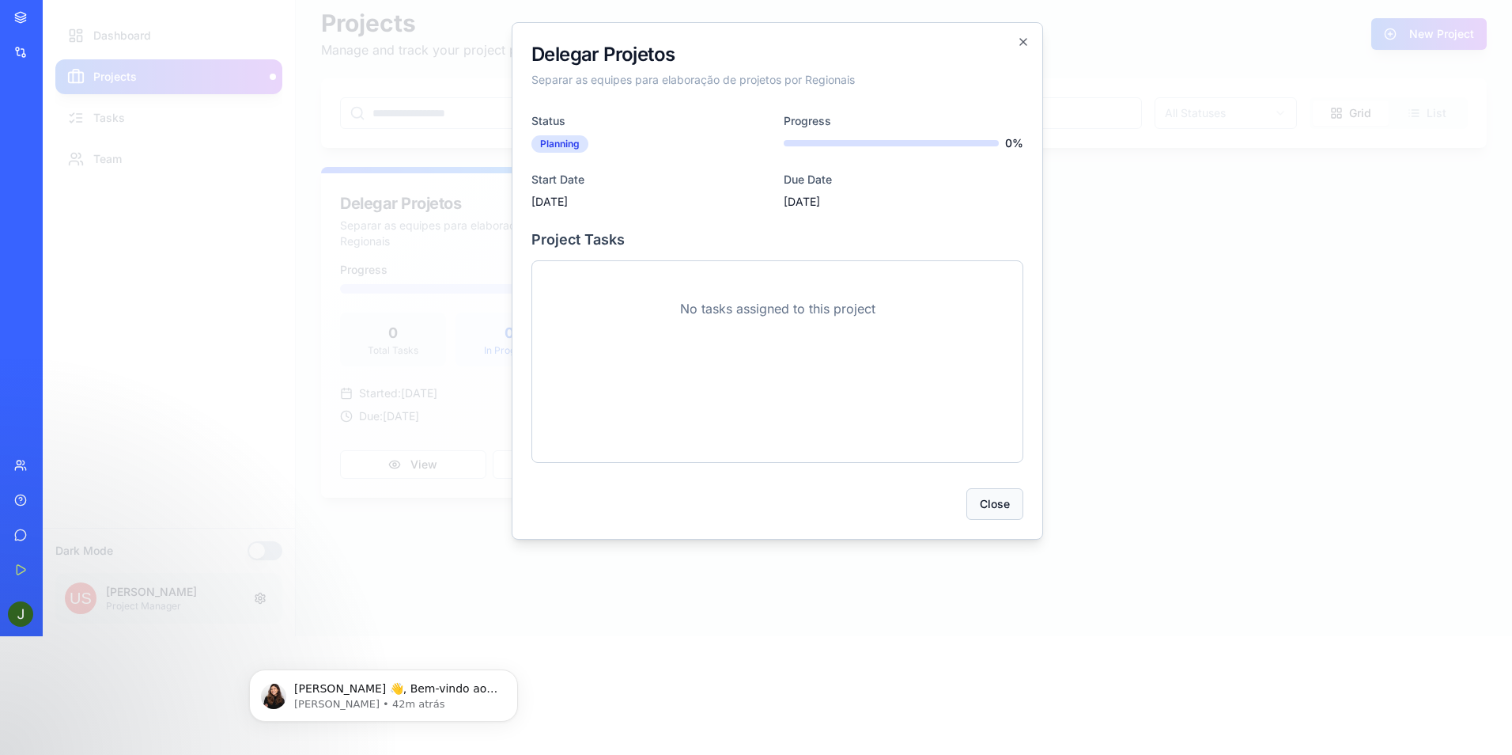
click at [985, 502] on button "Close" at bounding box center [995, 504] width 57 height 32
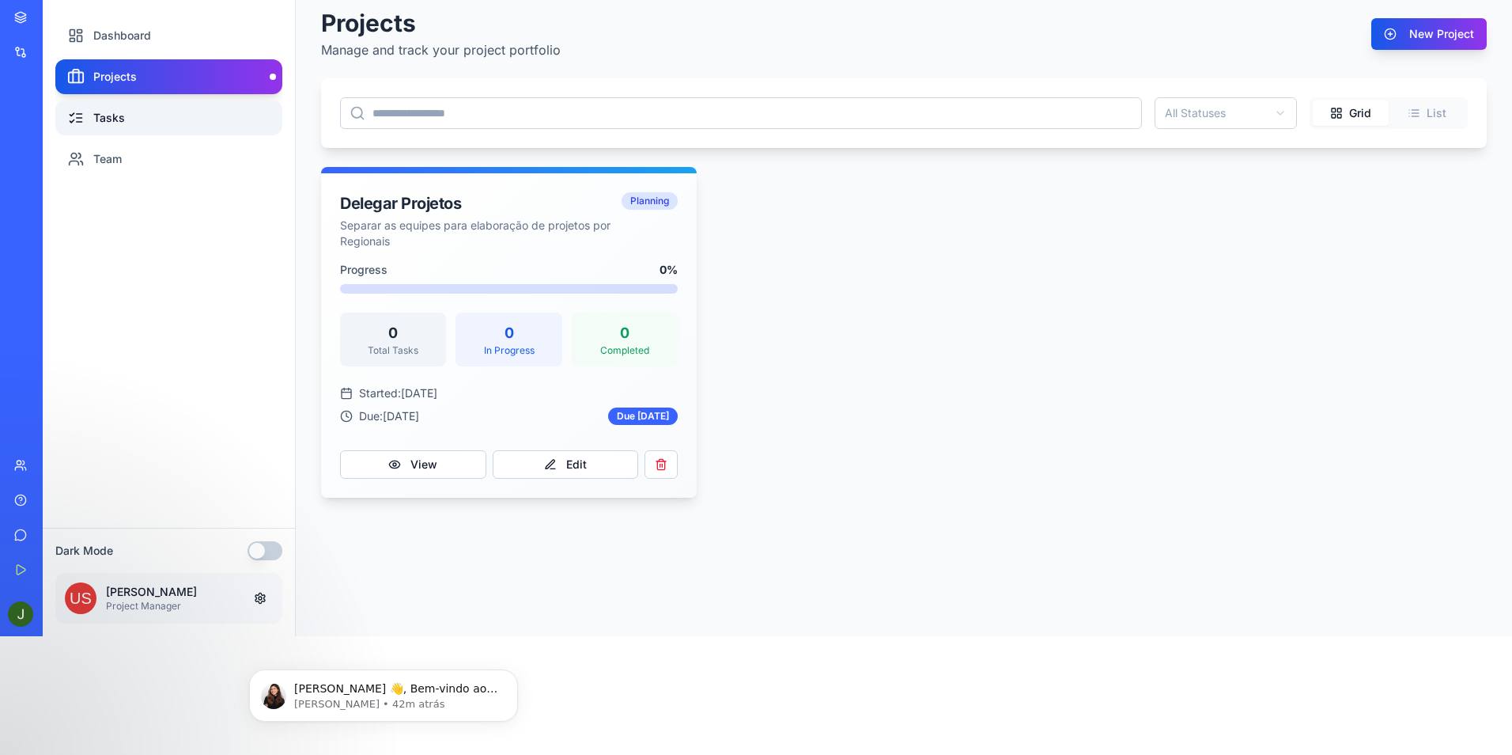
click at [110, 119] on link "Tasks" at bounding box center [168, 117] width 227 height 35
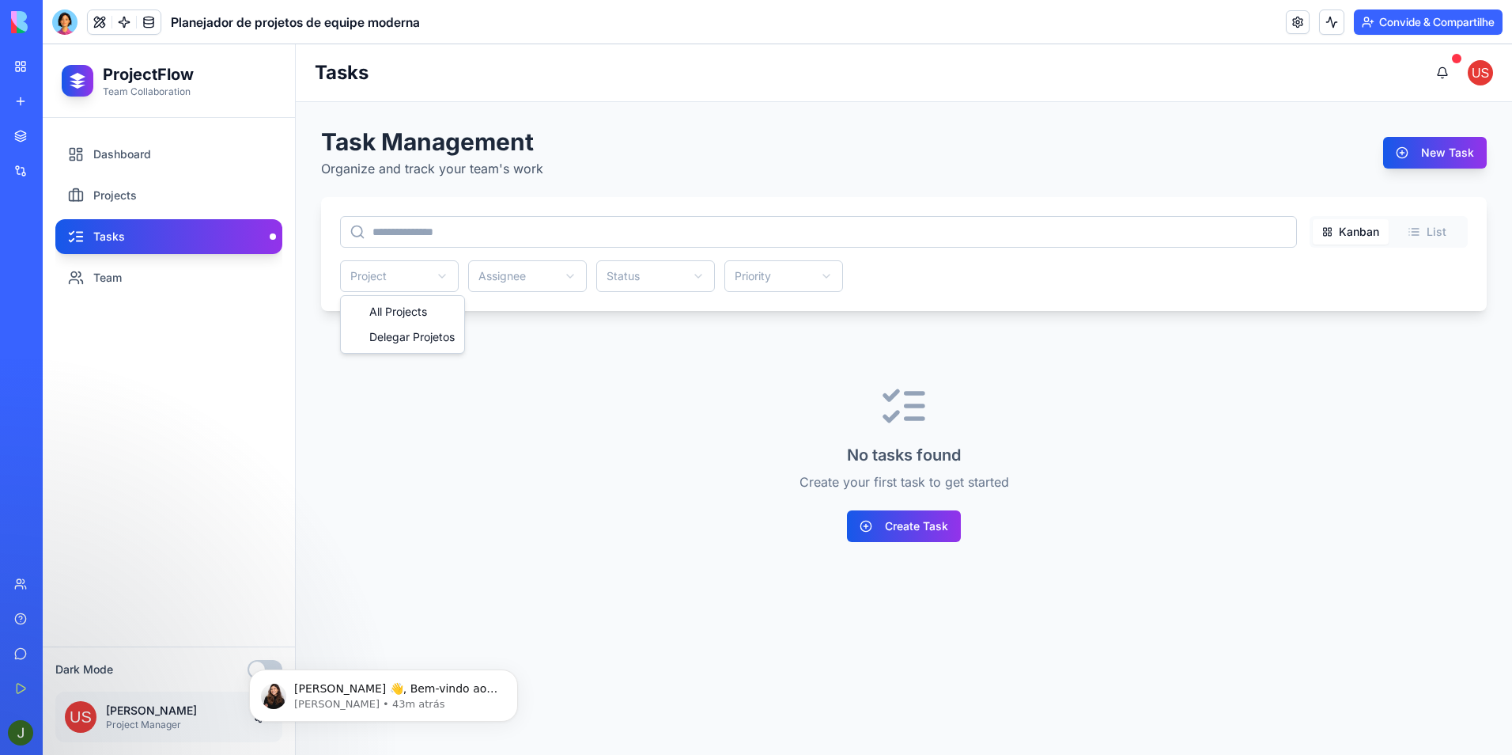
click at [382, 276] on html "ProjectFlow Team Collaboration Dashboard Projects Tasks Team Dark Mode [PERSON_…" at bounding box center [778, 399] width 1470 height 710
click at [526, 278] on html "ProjectFlow Team Collaboration Dashboard Projects Tasks Team Dark Mode [PERSON_…" at bounding box center [778, 399] width 1470 height 710
click at [643, 278] on html "ProjectFlow Team Collaboration Dashboard Projects Tasks Team Dark Mode [PERSON_…" at bounding box center [778, 399] width 1470 height 710
click at [765, 281] on html "ProjectFlow Team Collaboration Dashboard Projects Tasks Team Dark Mode [PERSON_…" at bounding box center [778, 399] width 1470 height 710
click at [899, 530] on button "Create Task" at bounding box center [904, 526] width 114 height 32
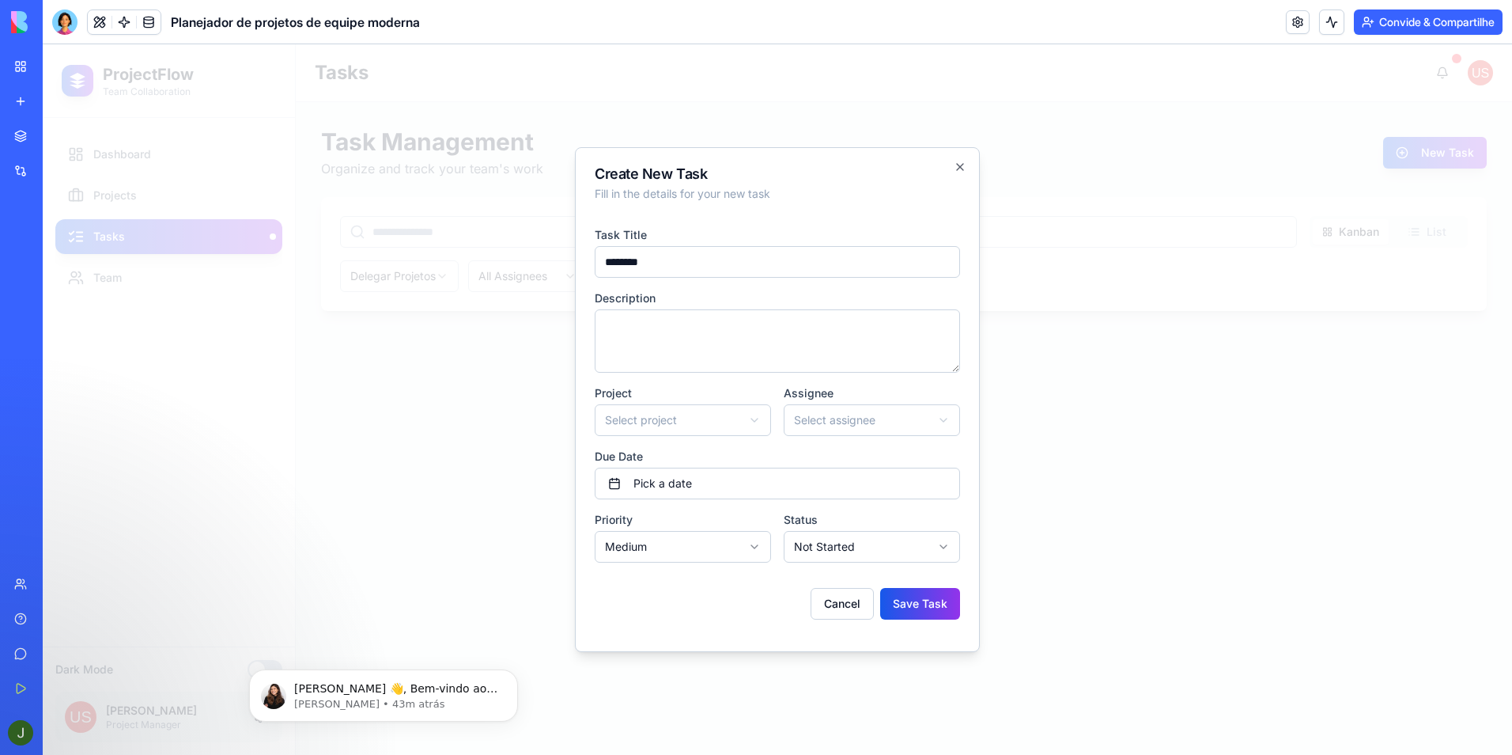
type input "********"
click at [674, 331] on textarea at bounding box center [777, 340] width 365 height 63
type textarea "**********"
click at [653, 419] on body "**********" at bounding box center [778, 399] width 1470 height 710
click at [832, 426] on body "**********" at bounding box center [778, 399] width 1470 height 710
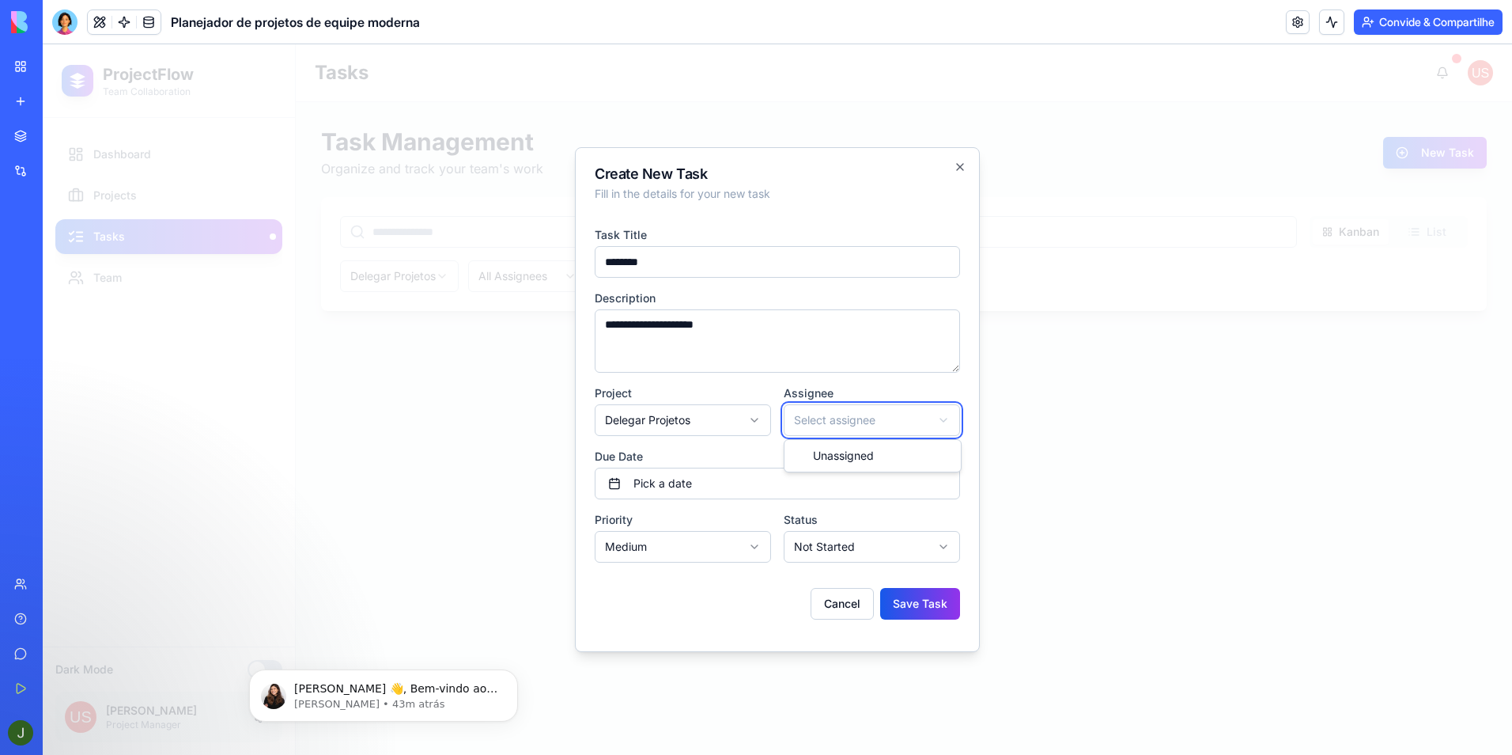
click at [832, 420] on body "**********" at bounding box center [778, 399] width 1470 height 710
click at [710, 484] on button "Pick a date" at bounding box center [777, 484] width 365 height 32
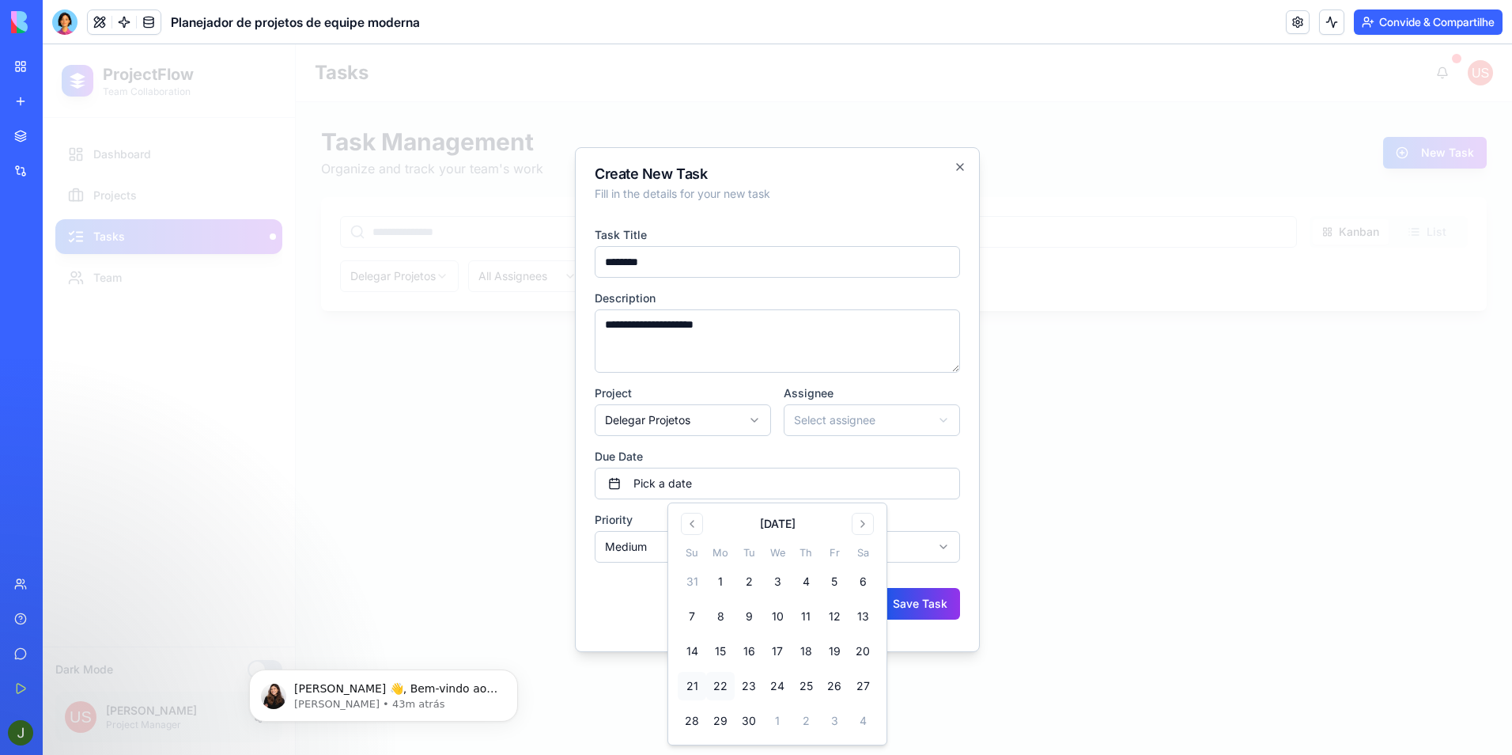
click at [718, 686] on button "22" at bounding box center [720, 686] width 28 height 28
click at [611, 611] on div "Cancel Save Task" at bounding box center [777, 597] width 365 height 44
click at [854, 549] on body "**********" at bounding box center [778, 399] width 1470 height 710
click at [936, 604] on button "Save Task" at bounding box center [920, 604] width 80 height 32
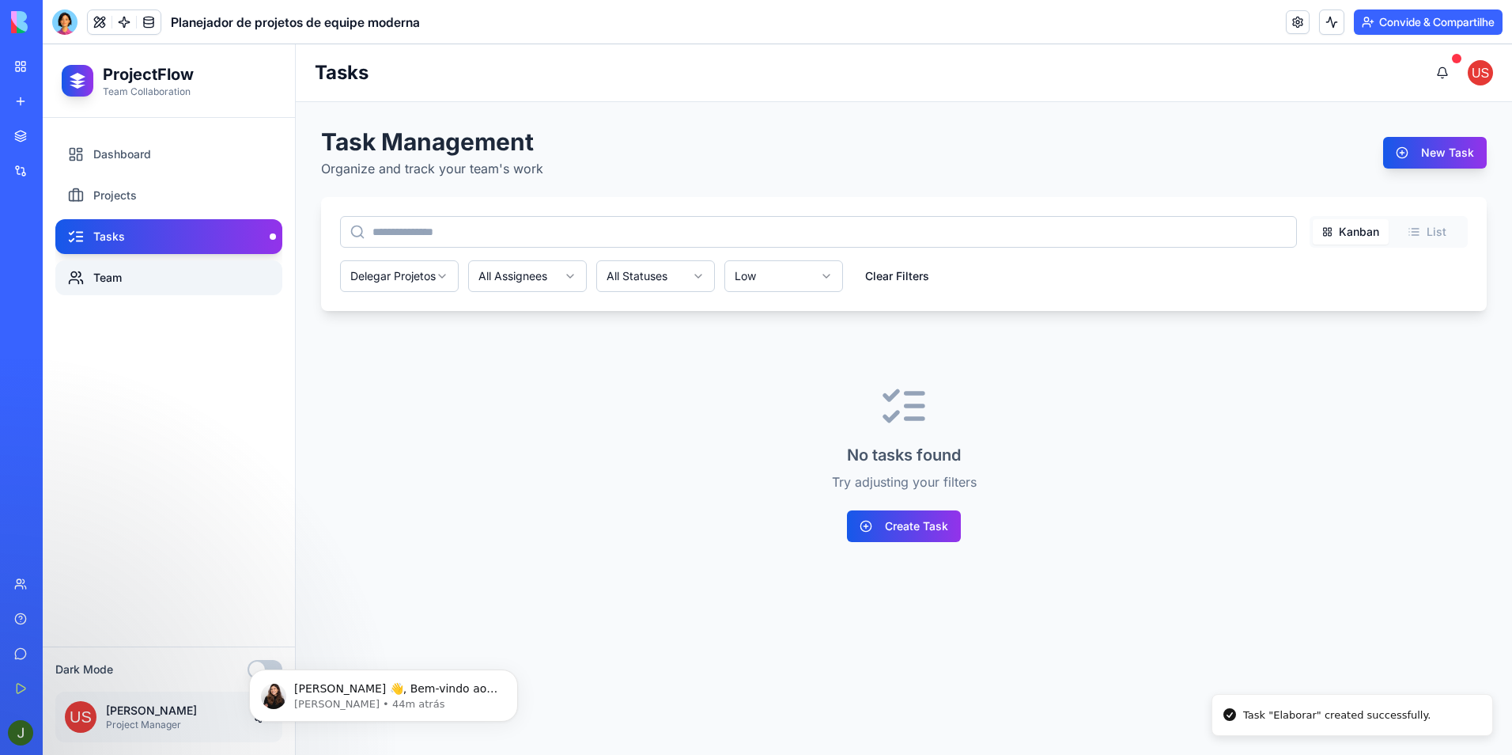
click at [100, 279] on link "Team" at bounding box center [168, 277] width 227 height 35
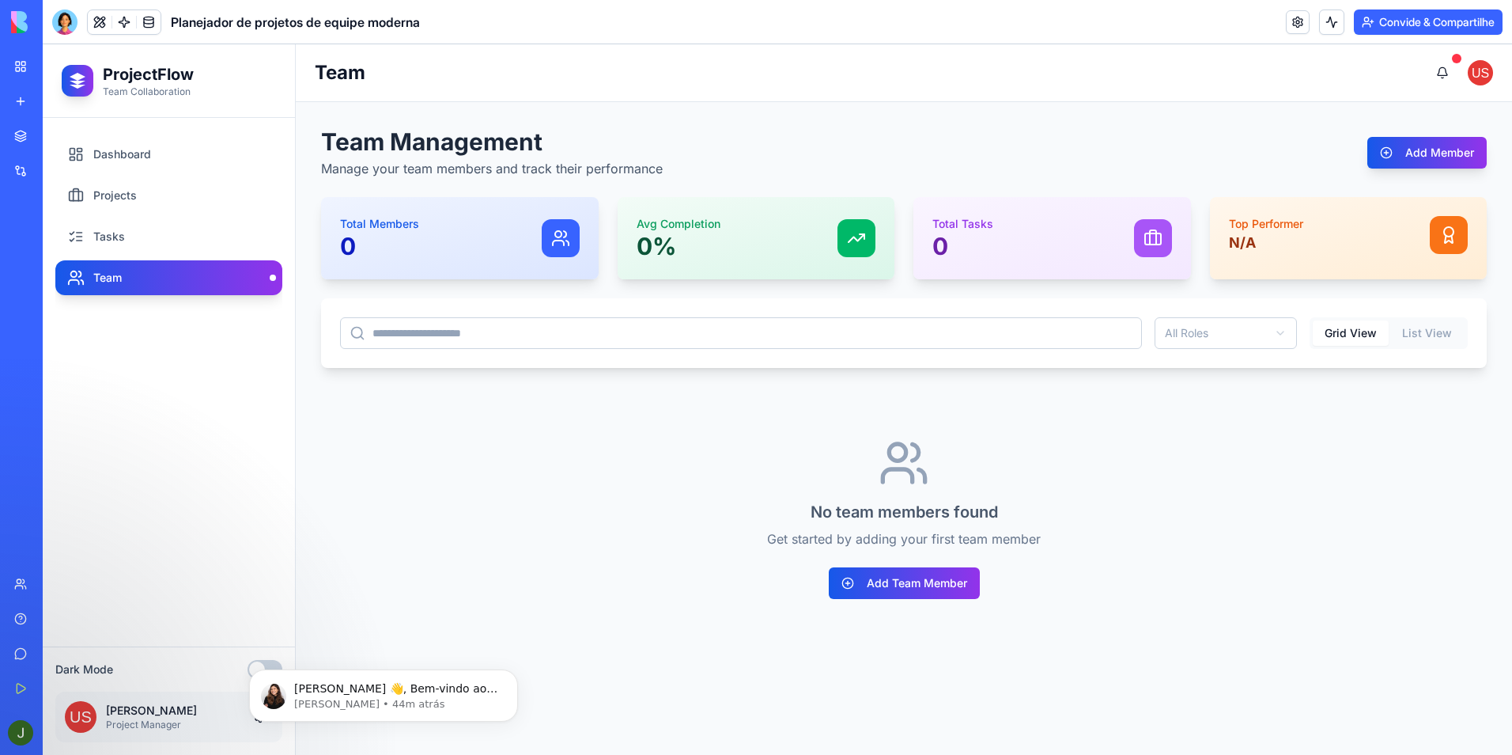
click at [1357, 335] on button "Grid View" at bounding box center [1351, 332] width 76 height 25
click at [1429, 330] on button "List View" at bounding box center [1427, 332] width 76 height 25
click at [1357, 336] on button "Grid View" at bounding box center [1351, 332] width 76 height 25
click at [933, 585] on button "Add Team Member" at bounding box center [904, 583] width 151 height 32
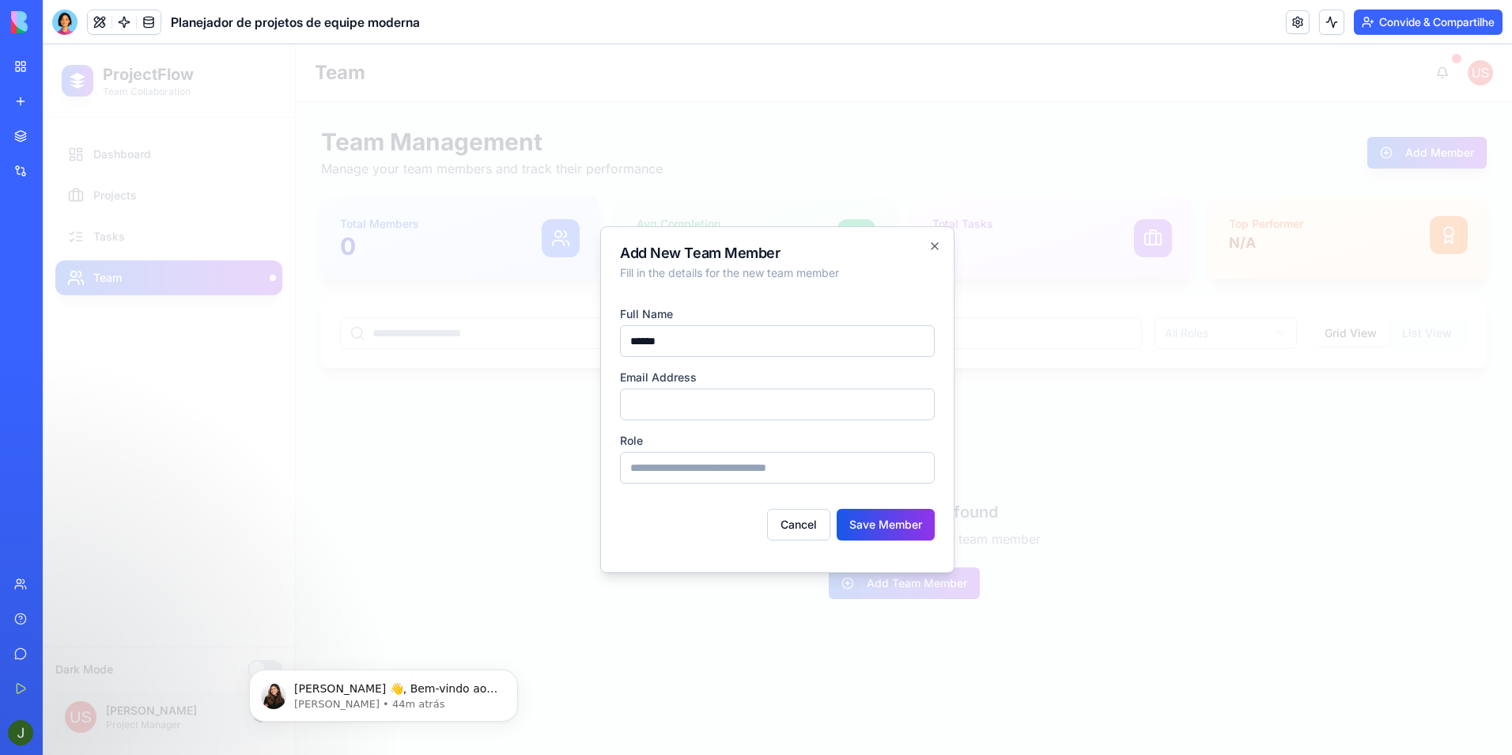
type input "******"
click at [691, 407] on input "email" at bounding box center [777, 404] width 315 height 32
type input "**********"
click at [673, 470] on input at bounding box center [777, 468] width 315 height 32
drag, startPoint x: 821, startPoint y: 468, endPoint x: 623, endPoint y: 473, distance: 197.8
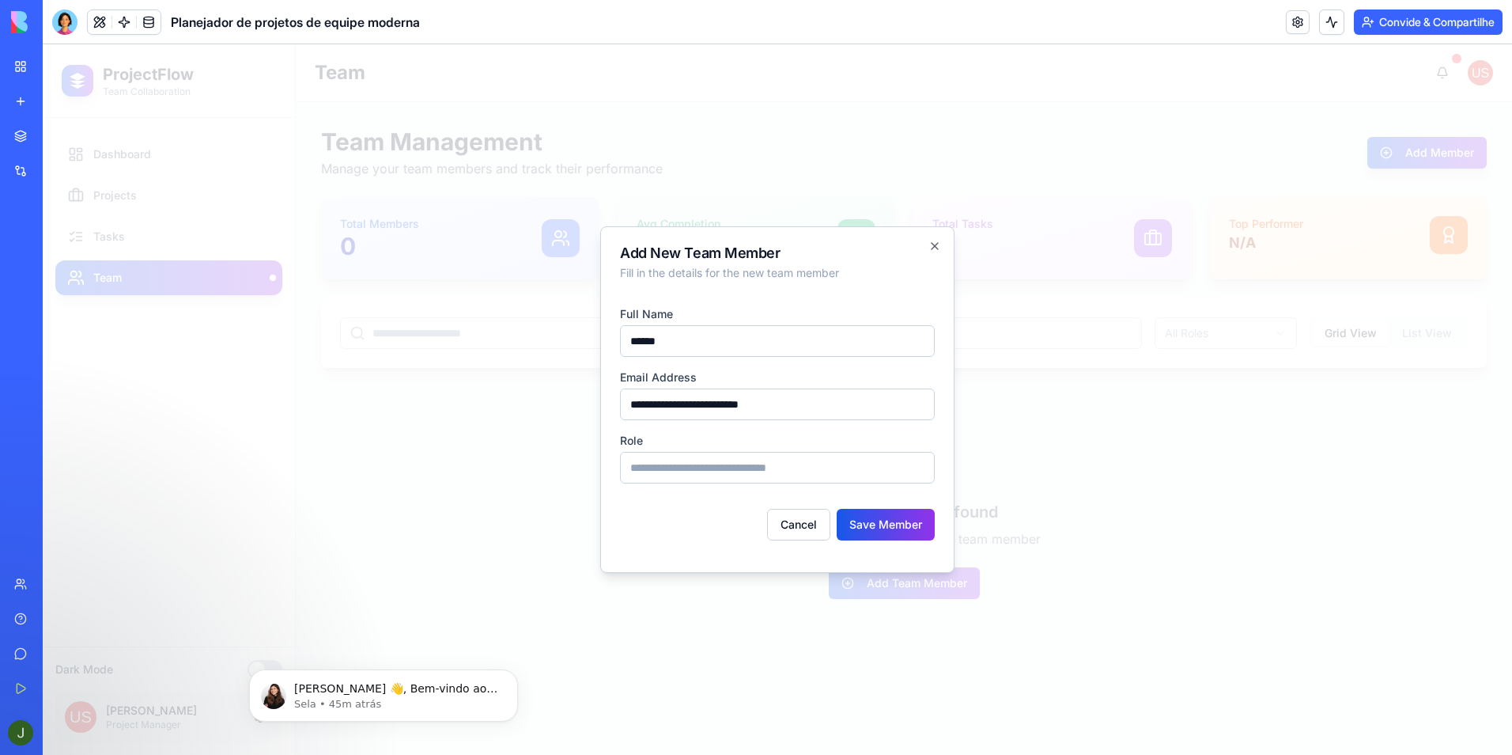
click at [624, 472] on input at bounding box center [777, 468] width 315 height 32
click at [693, 474] on input at bounding box center [777, 468] width 315 height 32
type input "**********"
click at [884, 525] on button "Save Member" at bounding box center [886, 525] width 98 height 32
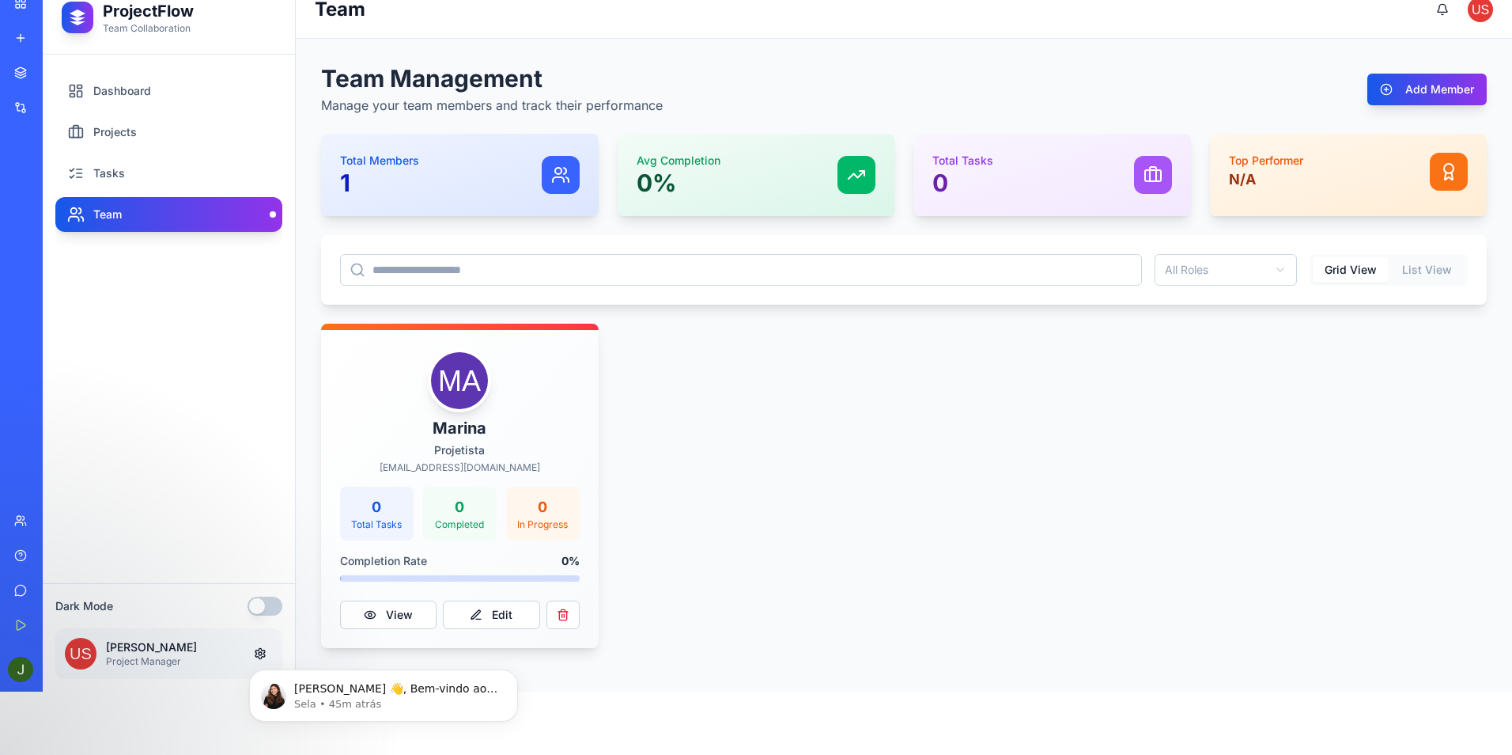
scroll to position [119, 0]
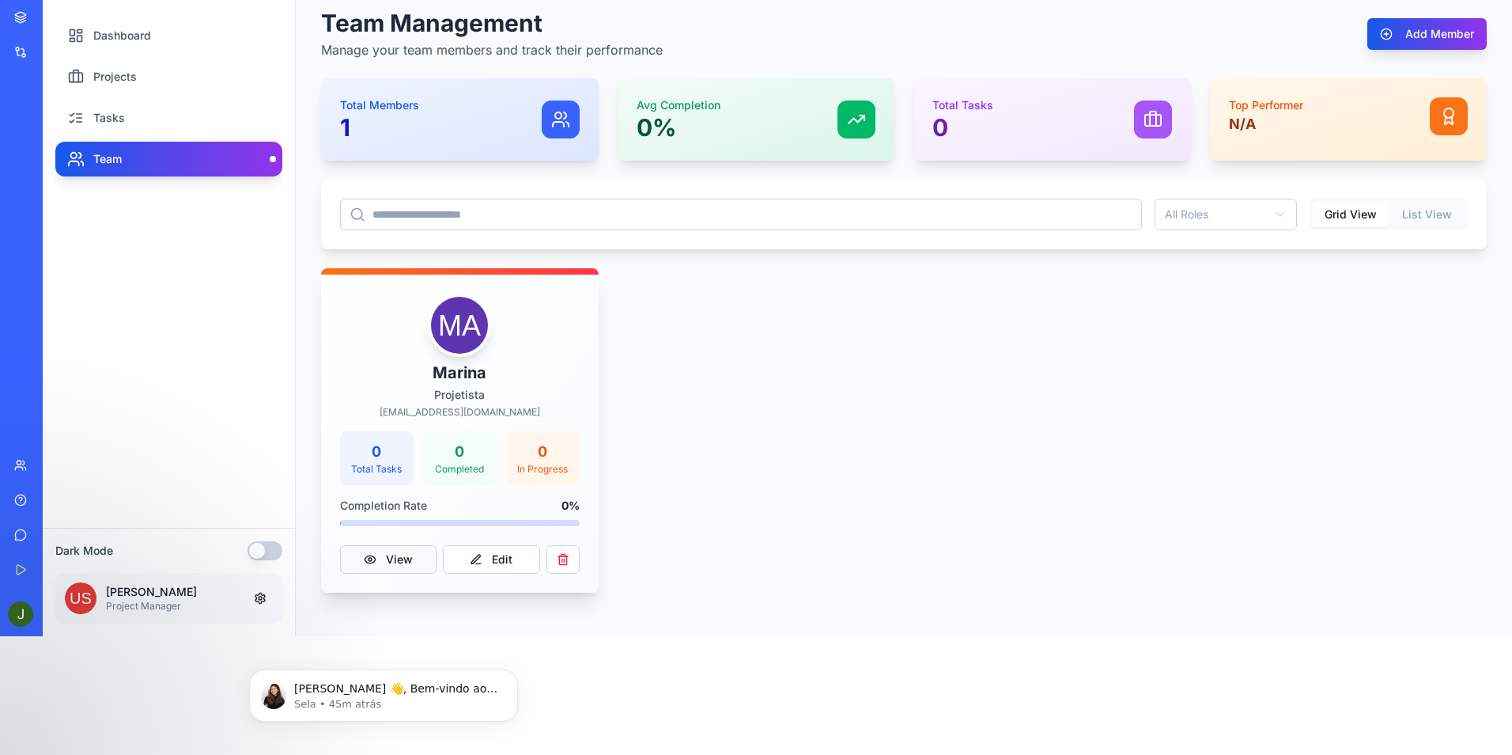
click at [406, 552] on button "View" at bounding box center [388, 559] width 97 height 28
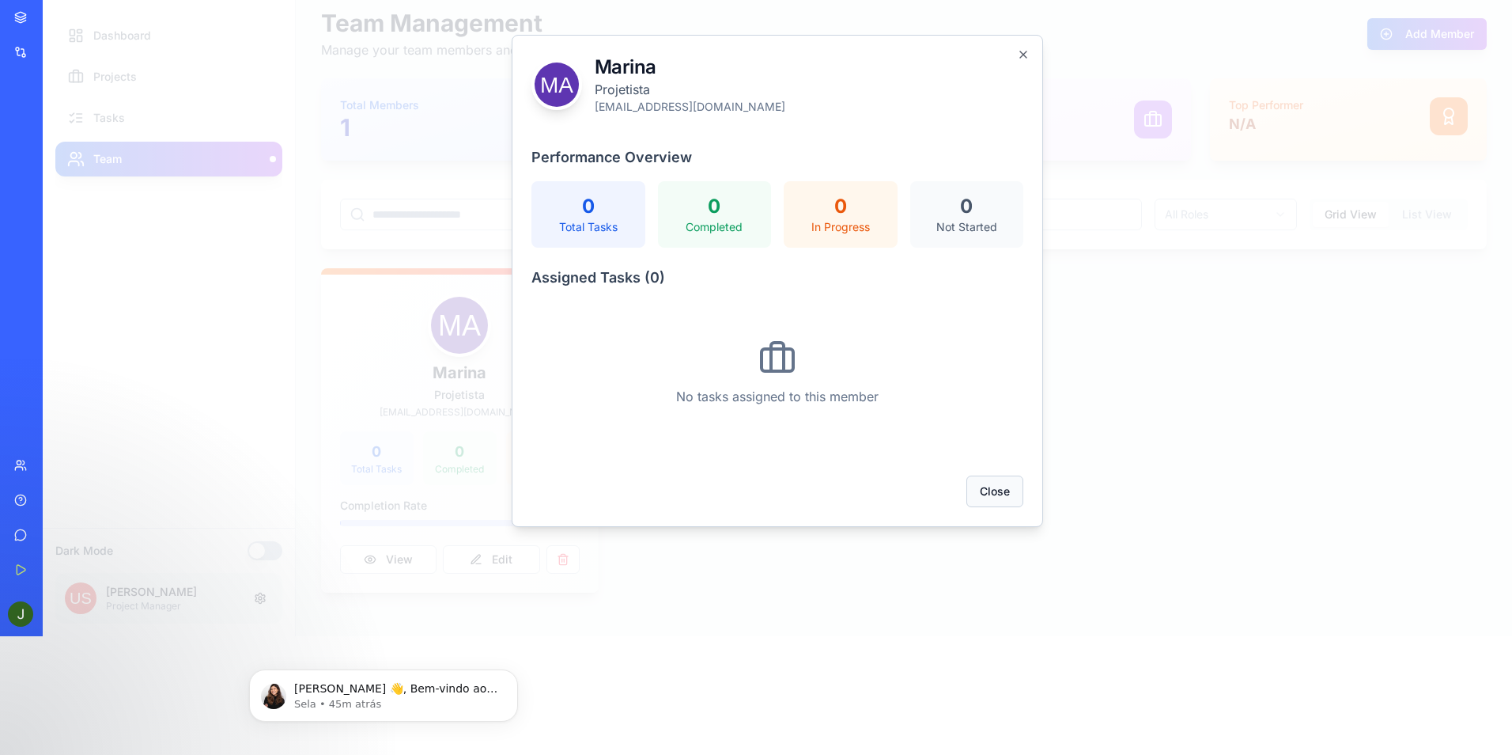
click at [986, 488] on button "Close" at bounding box center [995, 491] width 57 height 32
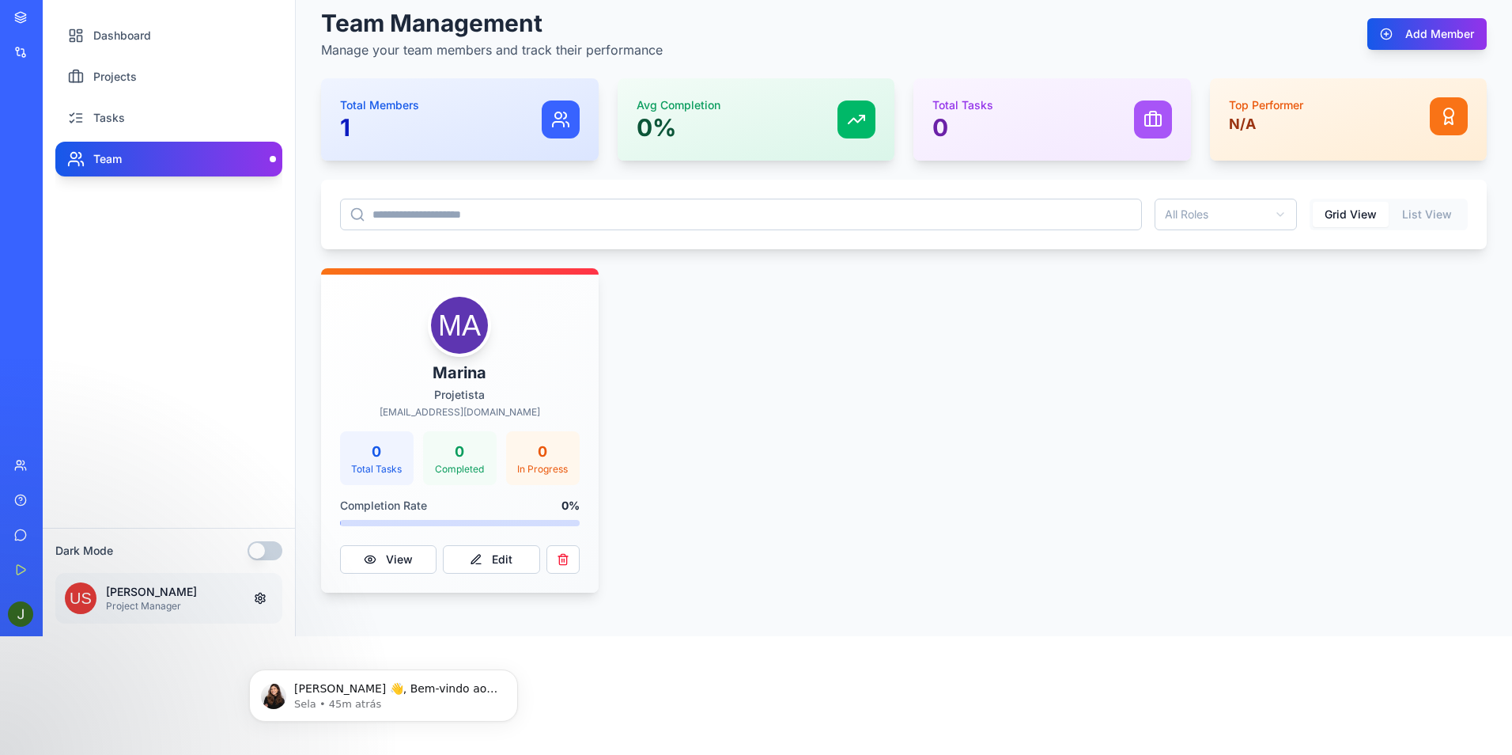
click at [274, 547] on button "button" at bounding box center [265, 550] width 35 height 19
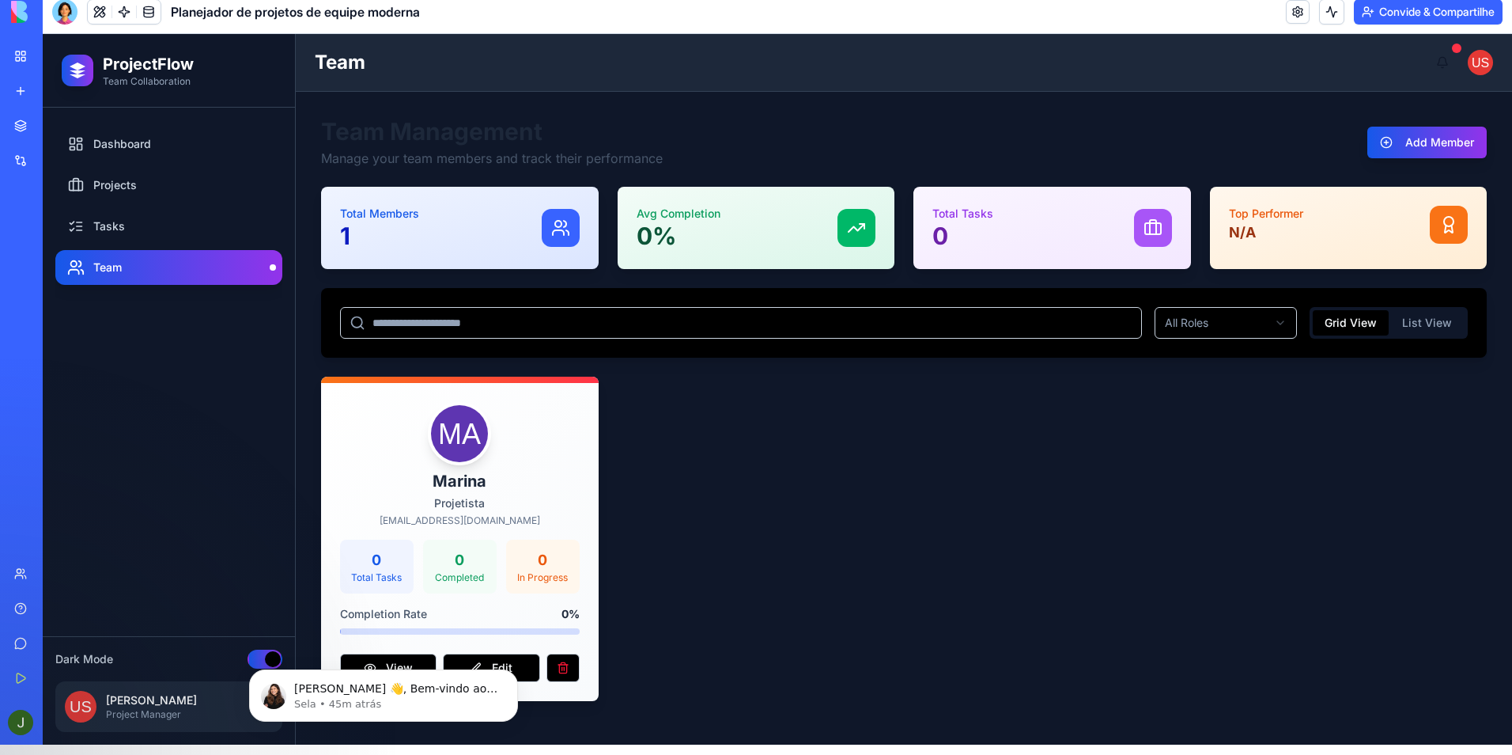
scroll to position [0, 0]
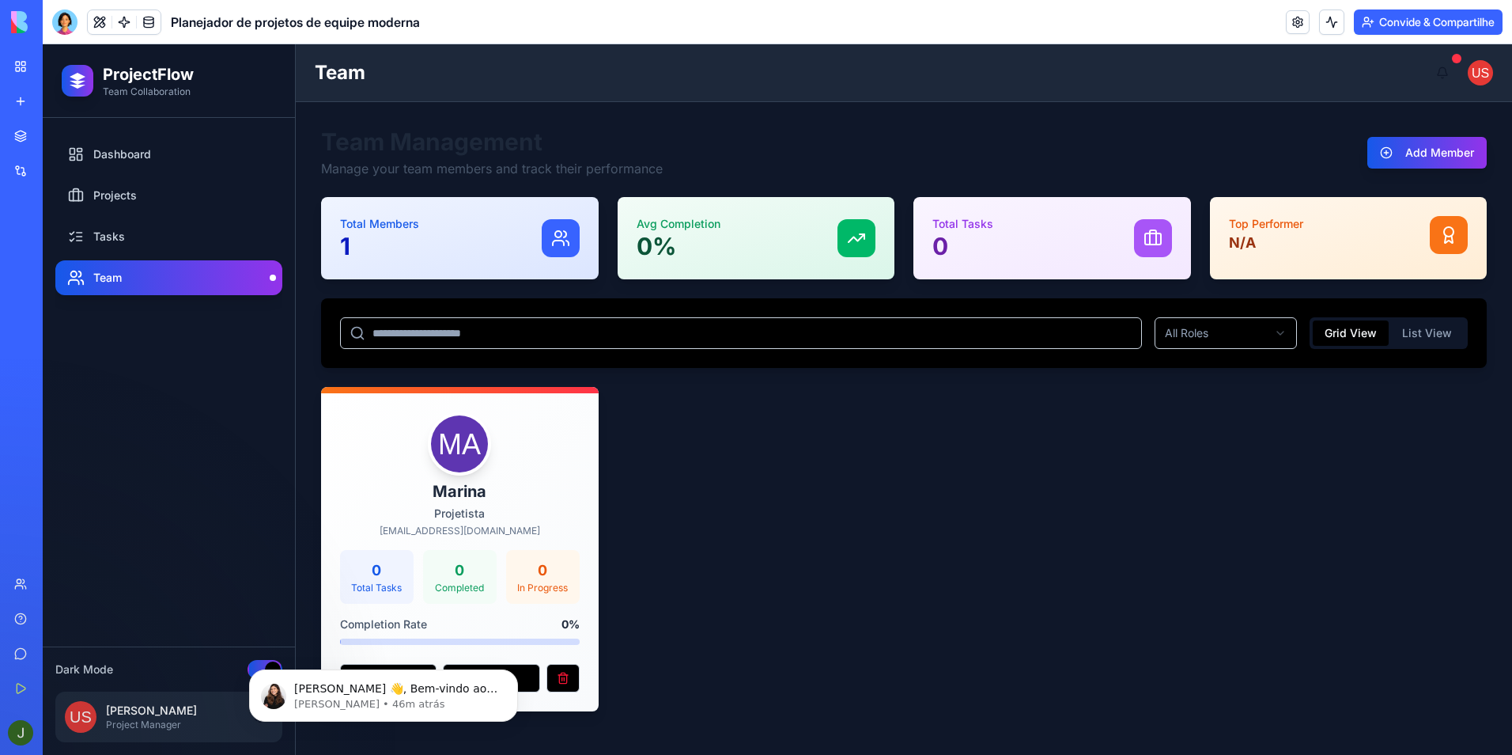
click at [20, 15] on img at bounding box center [60, 22] width 98 height 22
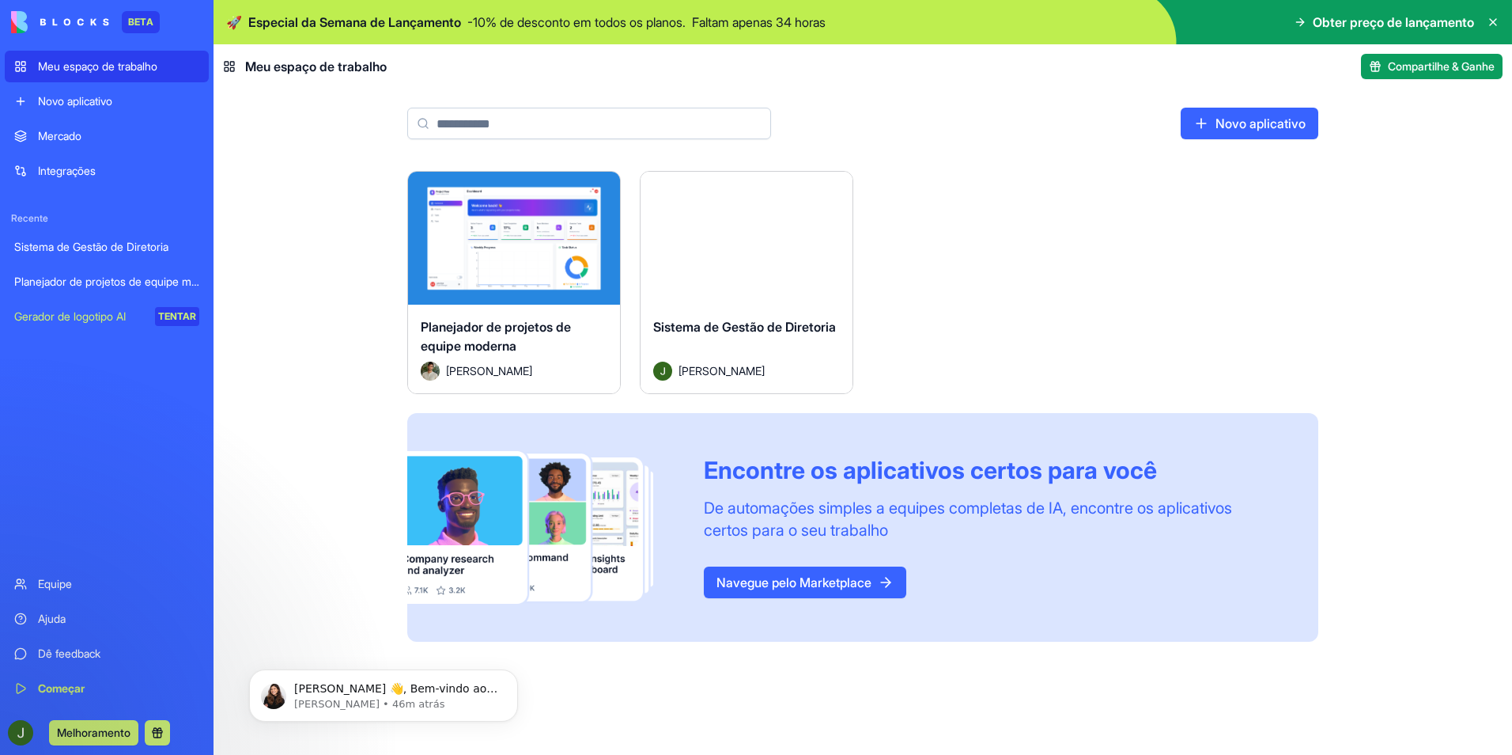
click at [63, 136] on div "Mercado" at bounding box center [118, 136] width 161 height 16
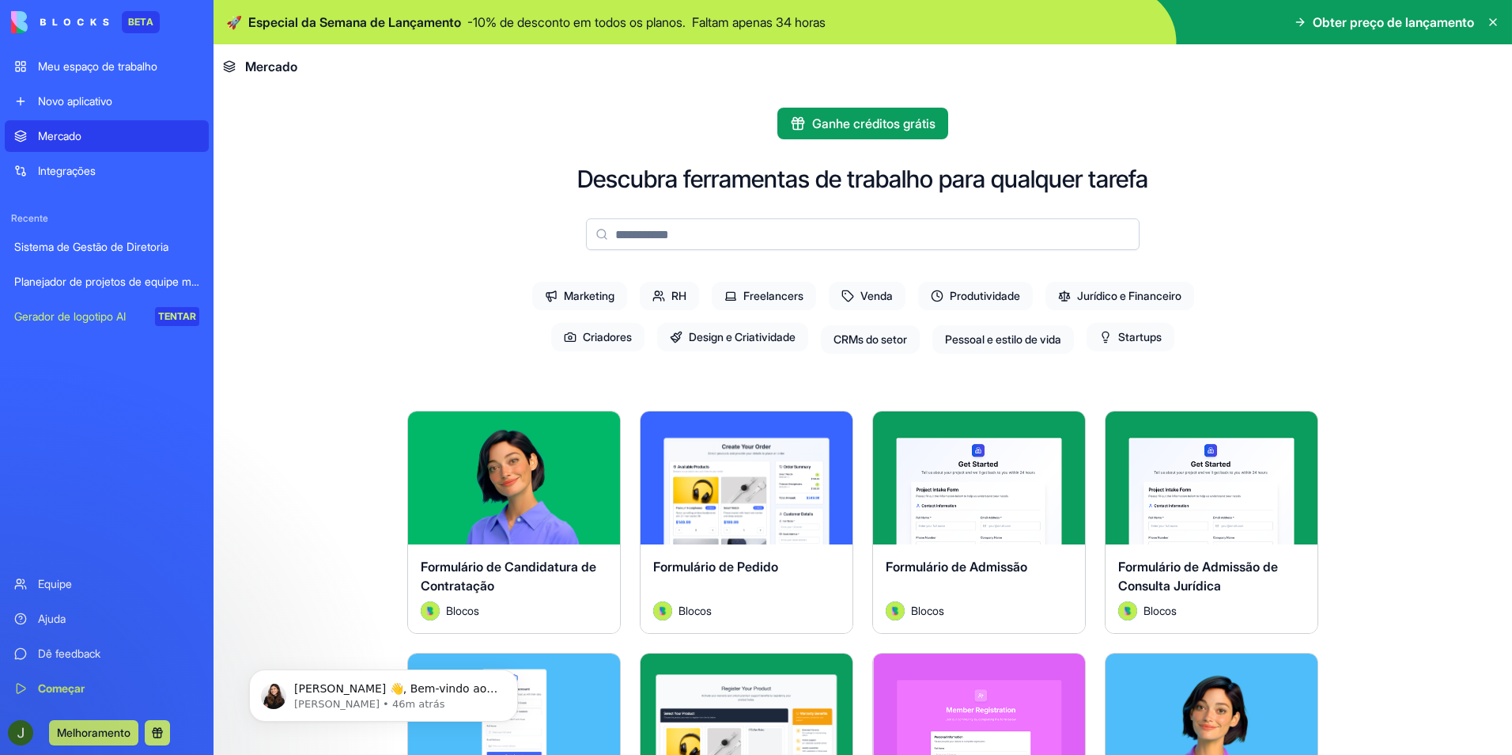
click at [106, 247] on div "Sistema de Gestão de Diretoria" at bounding box center [106, 247] width 185 height 16
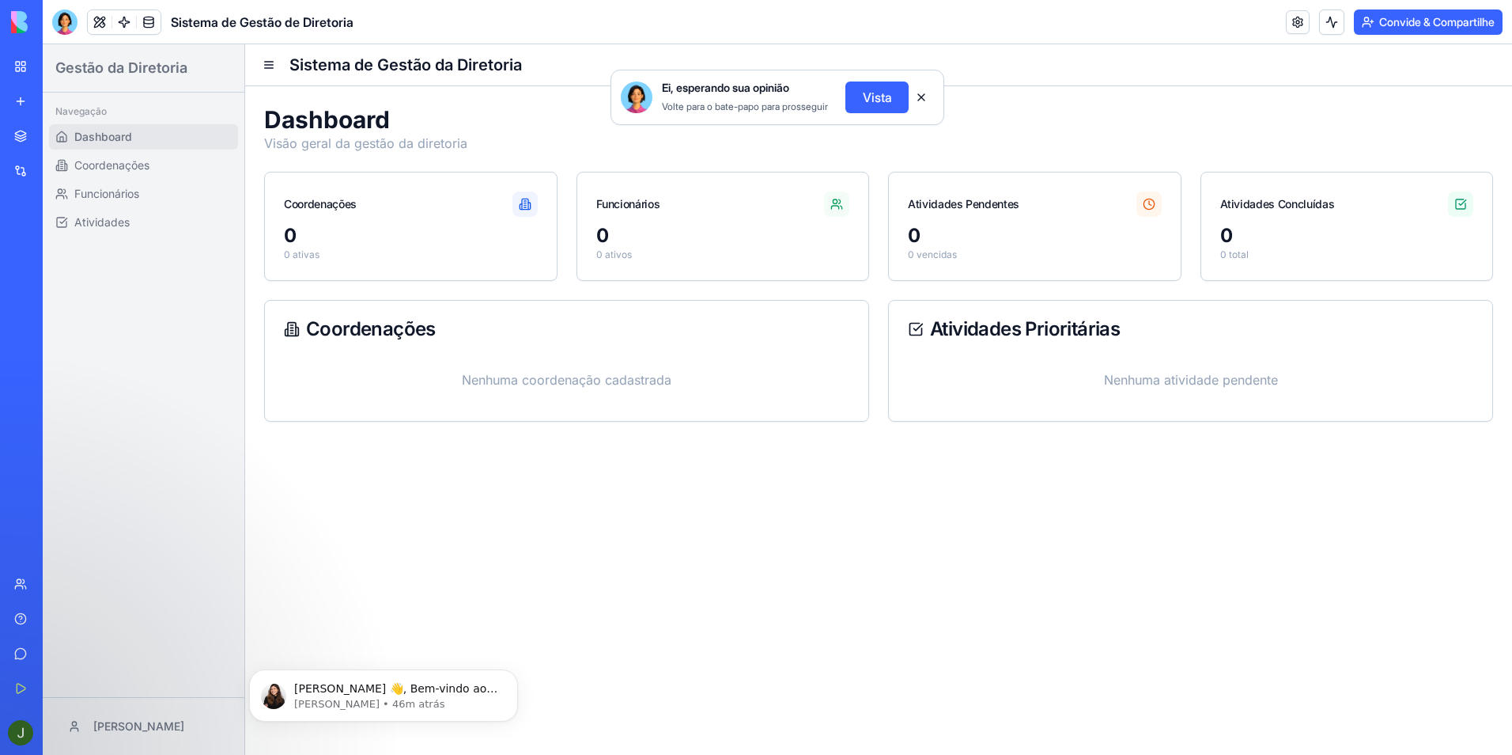
click at [921, 105] on button at bounding box center [921, 97] width 25 height 25
click at [59, 281] on div "Planejador de projetos de equipe moderna" at bounding box center [36, 282] width 44 height 16
